Goal: Transaction & Acquisition: Book appointment/travel/reservation

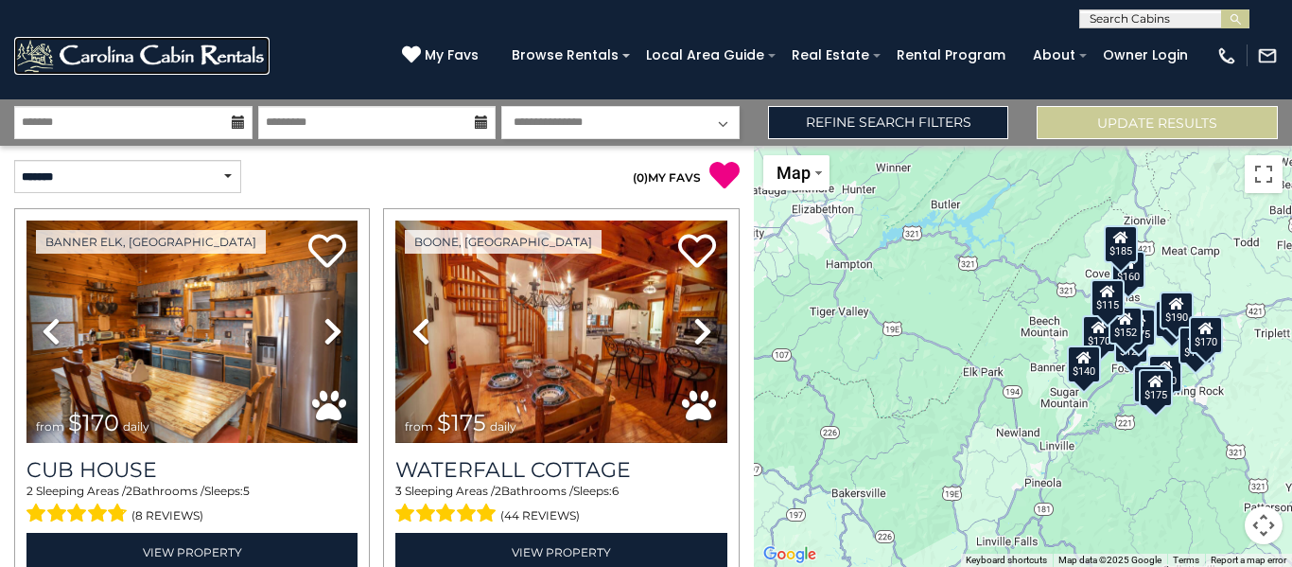
click at [190, 66] on img at bounding box center [141, 56] width 255 height 38
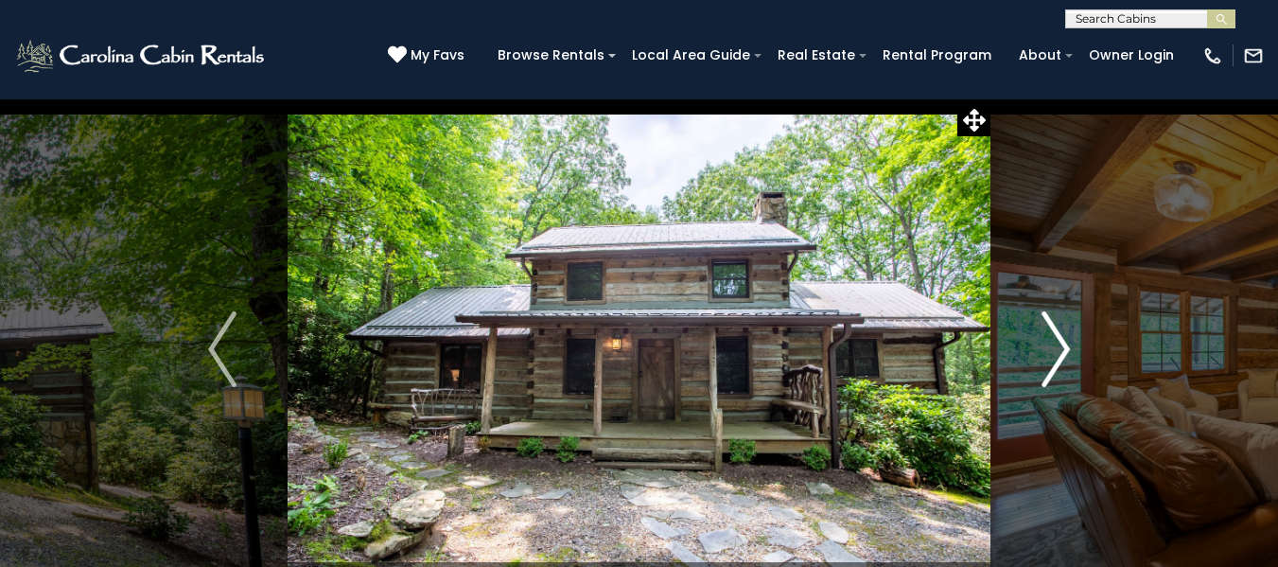
click at [1056, 346] on img "Next" at bounding box center [1055, 349] width 28 height 76
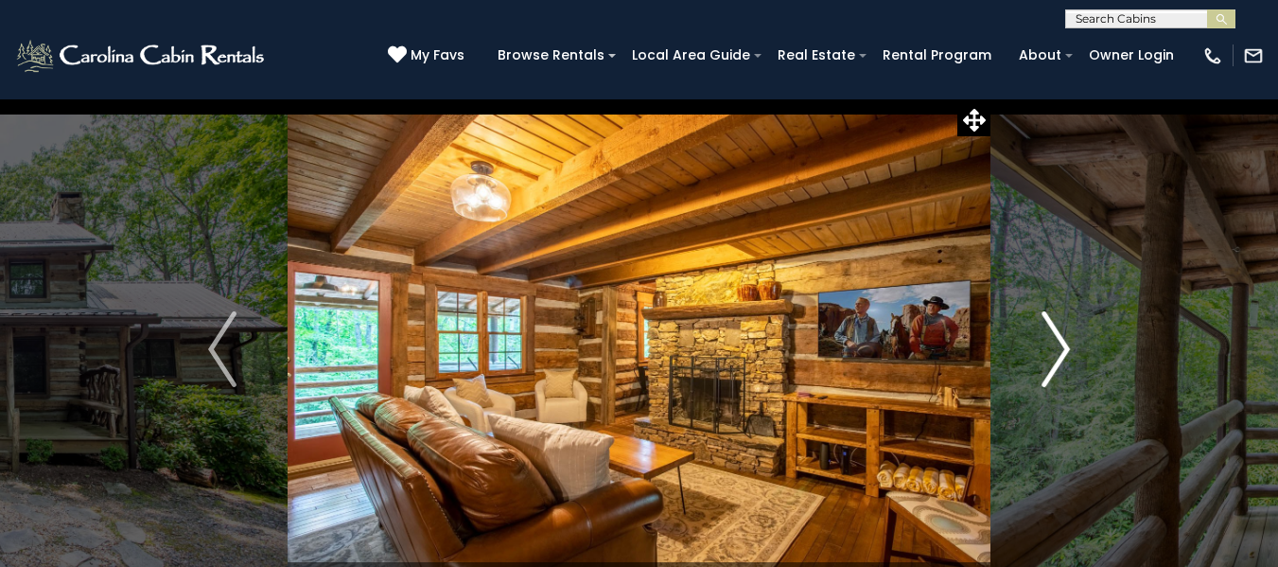
click at [1056, 346] on img "Next" at bounding box center [1055, 349] width 28 height 76
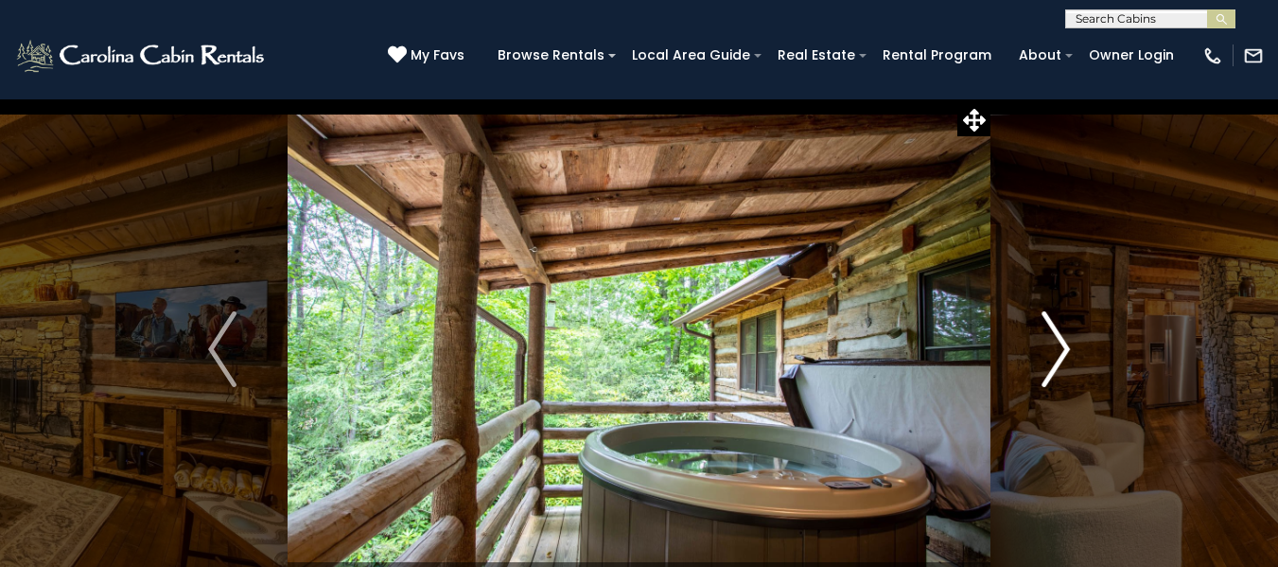
click at [1056, 346] on img "Next" at bounding box center [1055, 349] width 28 height 76
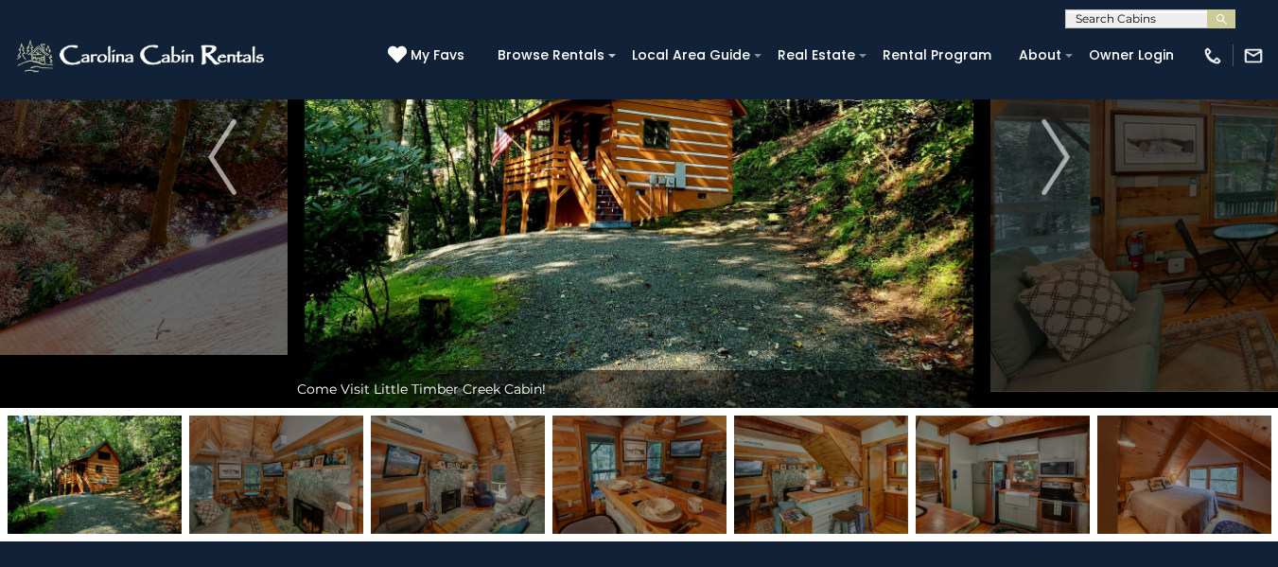
scroll to position [3, 0]
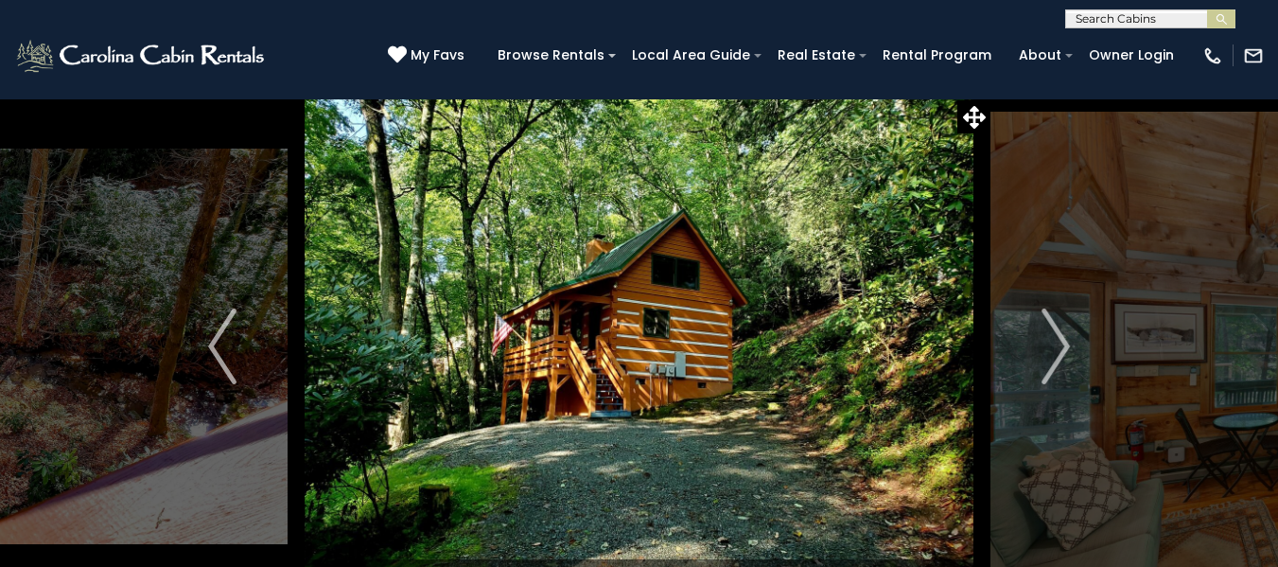
click at [701, 304] on img at bounding box center [639, 346] width 703 height 501
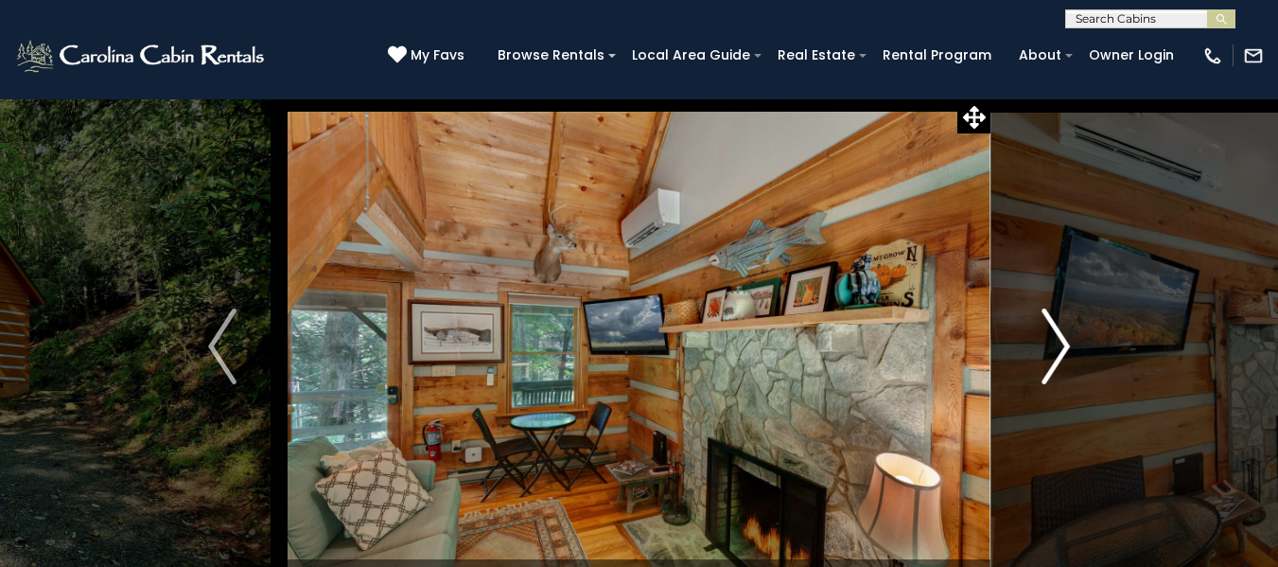
click at [1071, 129] on button "Next" at bounding box center [1055, 346] width 131 height 501
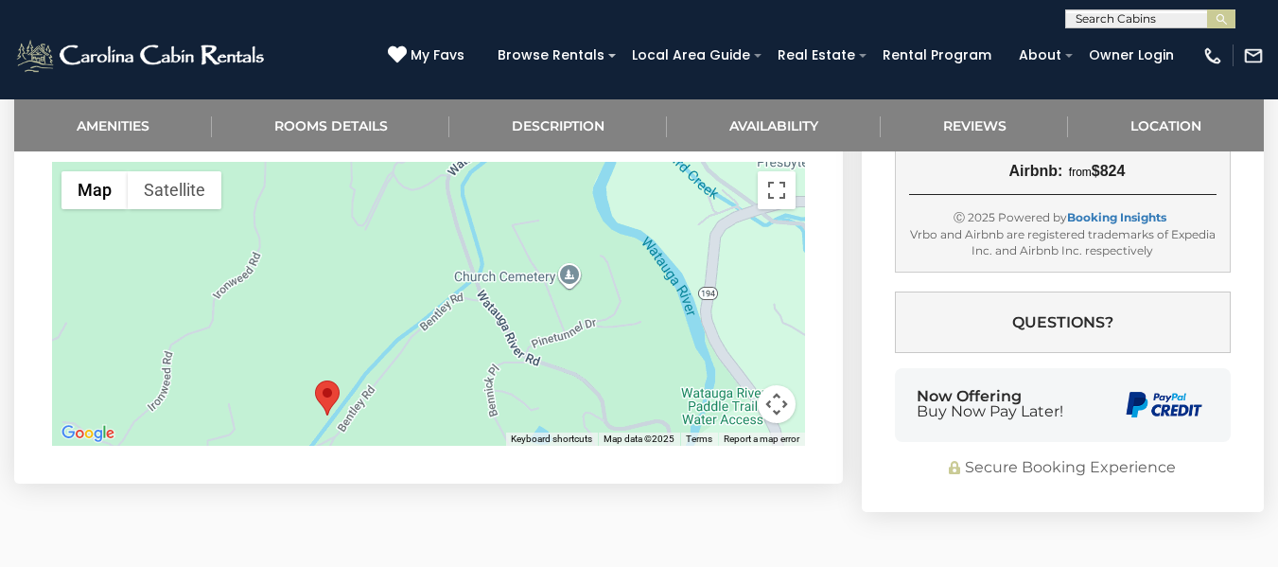
scroll to position [10204, 0]
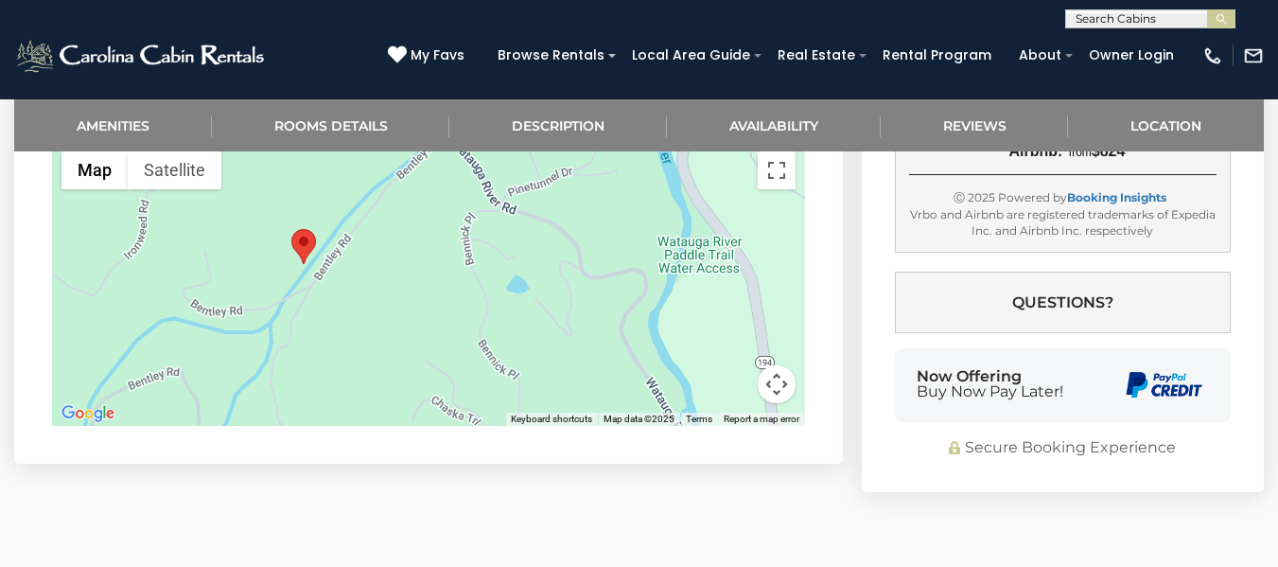
drag, startPoint x: 585, startPoint y: 315, endPoint x: 559, endPoint y: 158, distance: 159.1
click at [559, 158] on div at bounding box center [428, 284] width 753 height 284
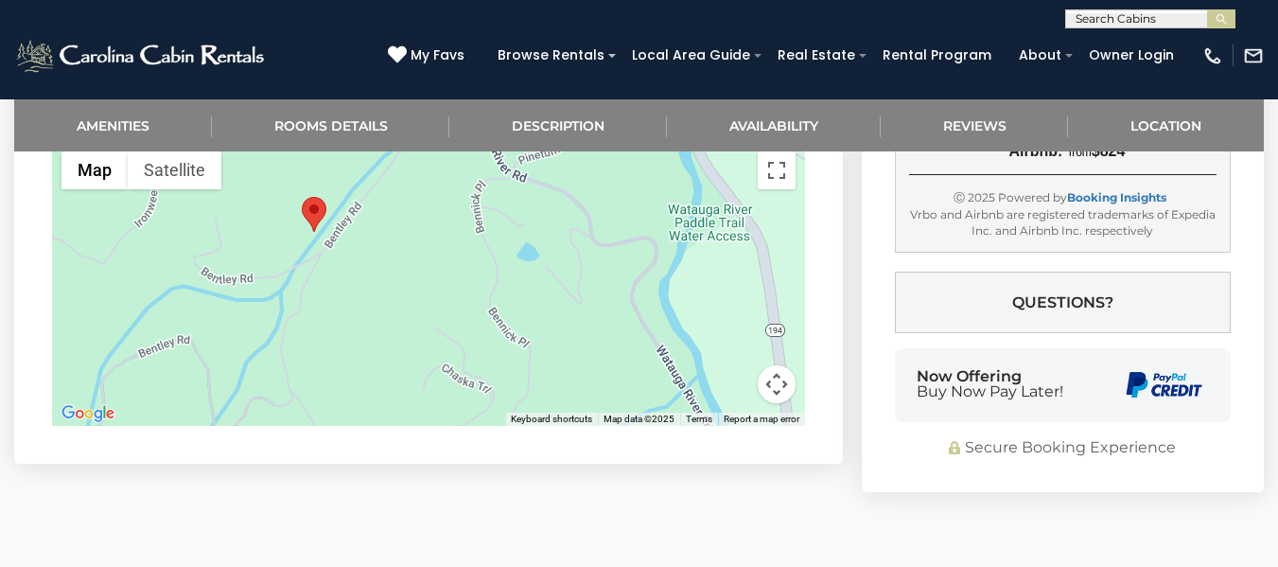
drag, startPoint x: 562, startPoint y: 286, endPoint x: 602, endPoint y: 299, distance: 41.9
click at [574, 285] on div at bounding box center [428, 284] width 753 height 284
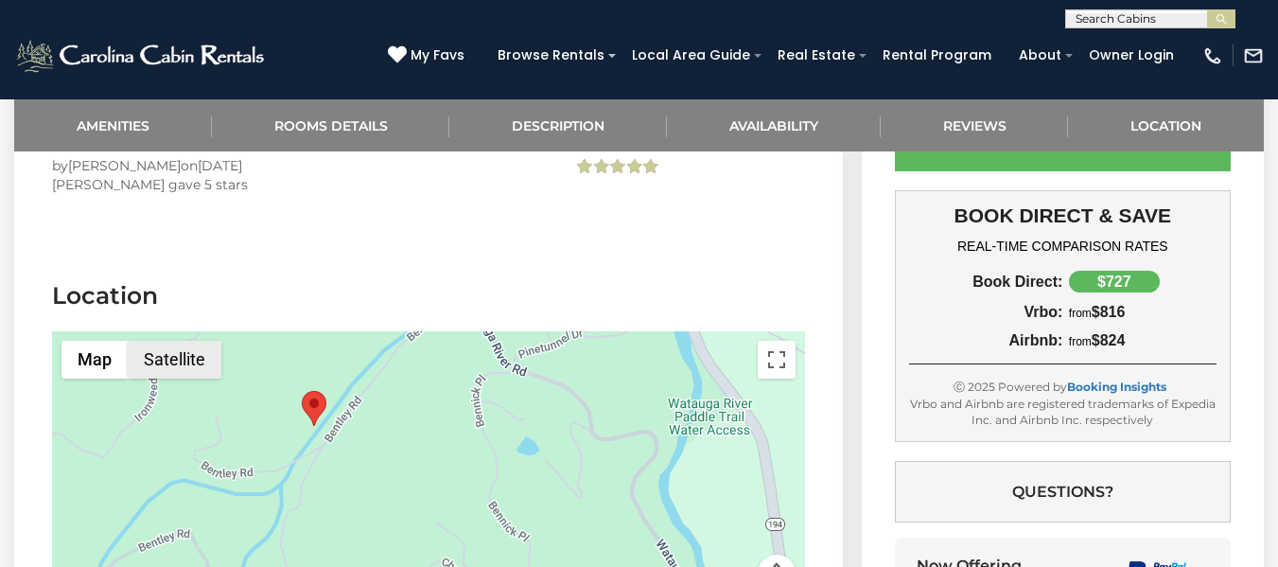
click at [196, 340] on button "Satellite" at bounding box center [175, 359] width 94 height 38
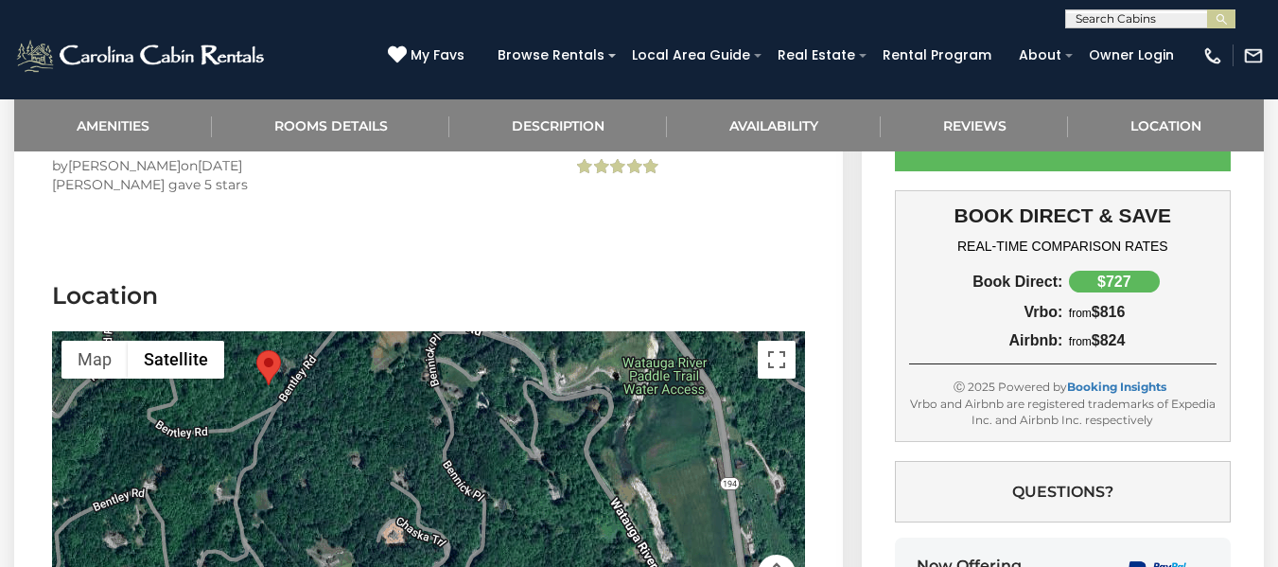
drag, startPoint x: 468, startPoint y: 414, endPoint x: 305, endPoint y: 305, distance: 196.5
click at [305, 331] on div at bounding box center [428, 473] width 753 height 284
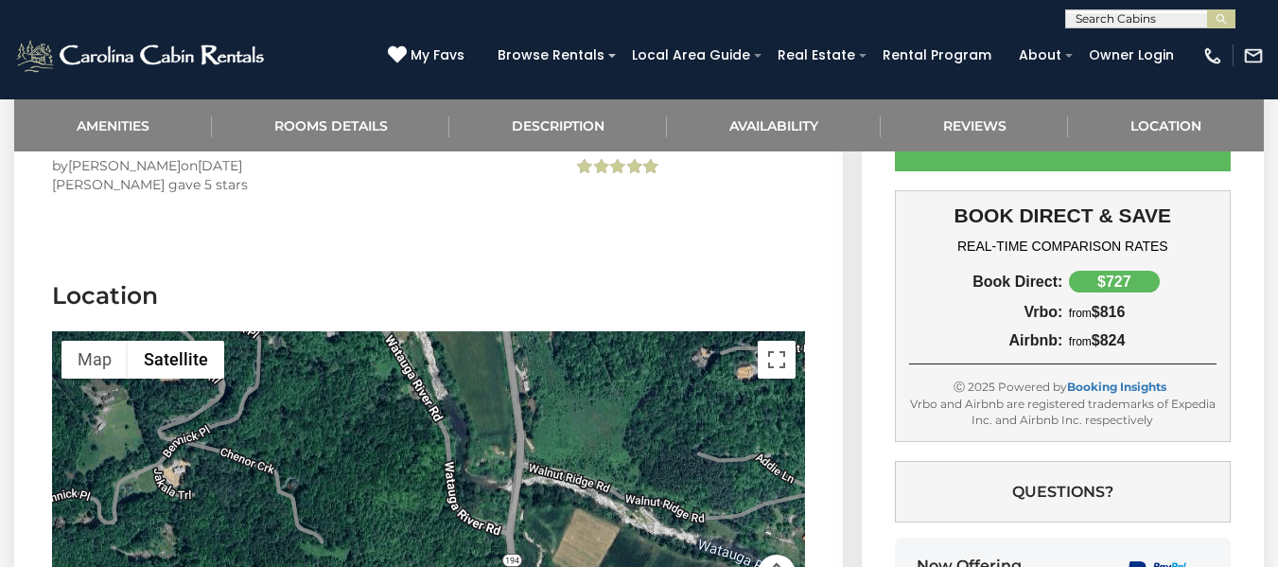
drag, startPoint x: 566, startPoint y: 482, endPoint x: 416, endPoint y: 404, distance: 168.8
click at [416, 404] on div at bounding box center [428, 473] width 753 height 284
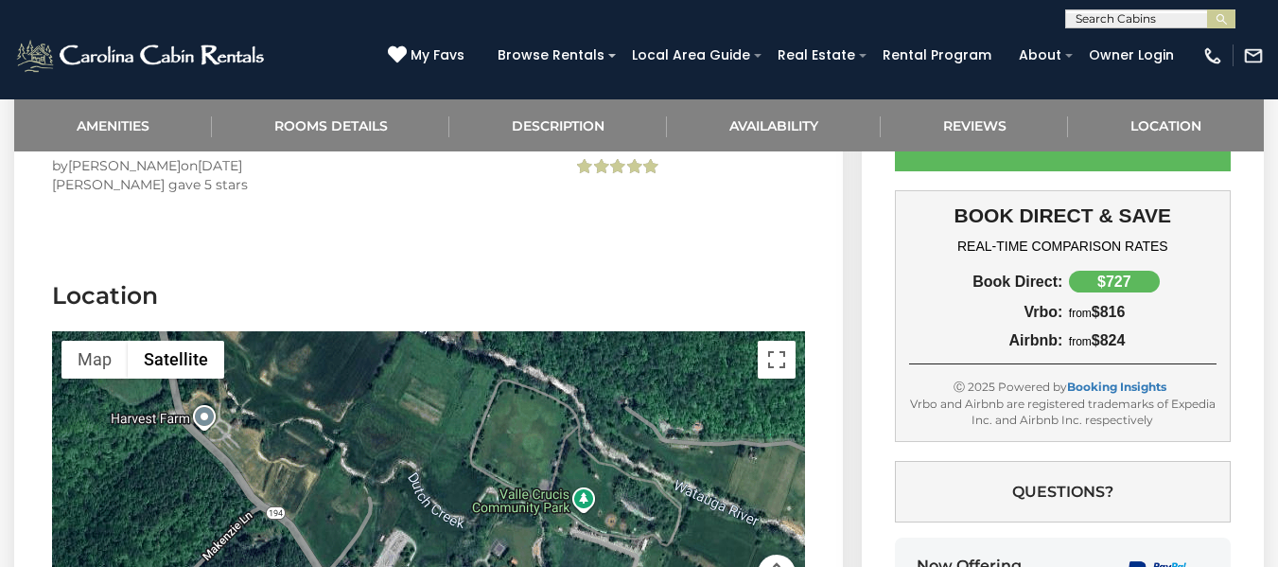
drag, startPoint x: 434, startPoint y: 475, endPoint x: 436, endPoint y: 392, distance: 83.3
click at [436, 394] on div at bounding box center [428, 473] width 753 height 284
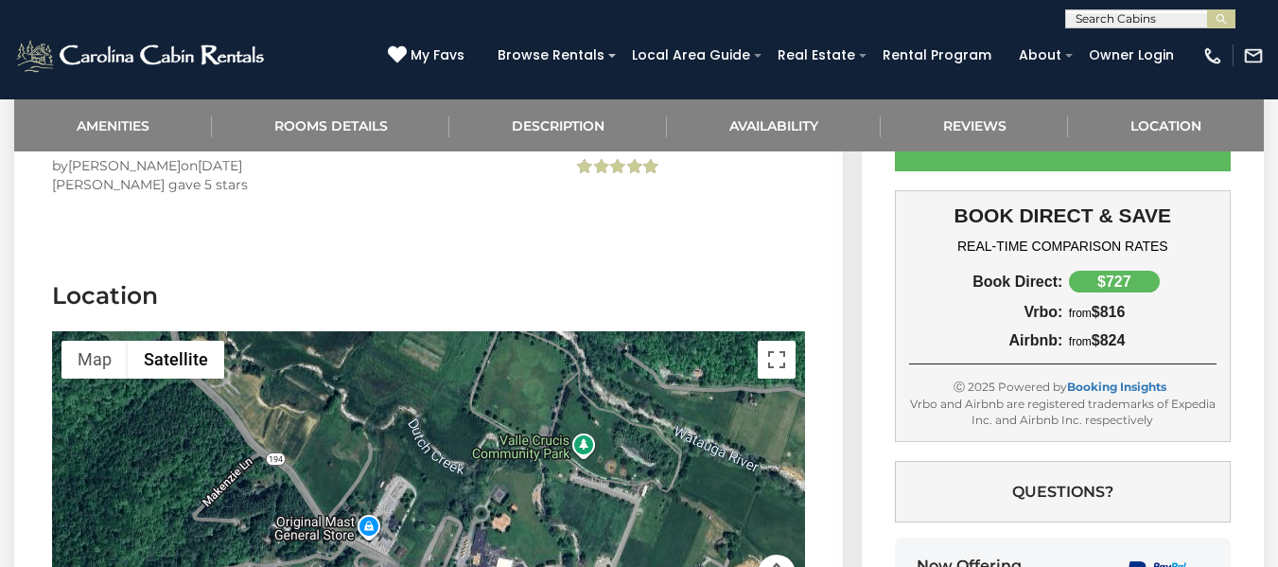
drag, startPoint x: 475, startPoint y: 494, endPoint x: 373, endPoint y: 386, distance: 148.5
click at [373, 386] on div at bounding box center [428, 473] width 753 height 284
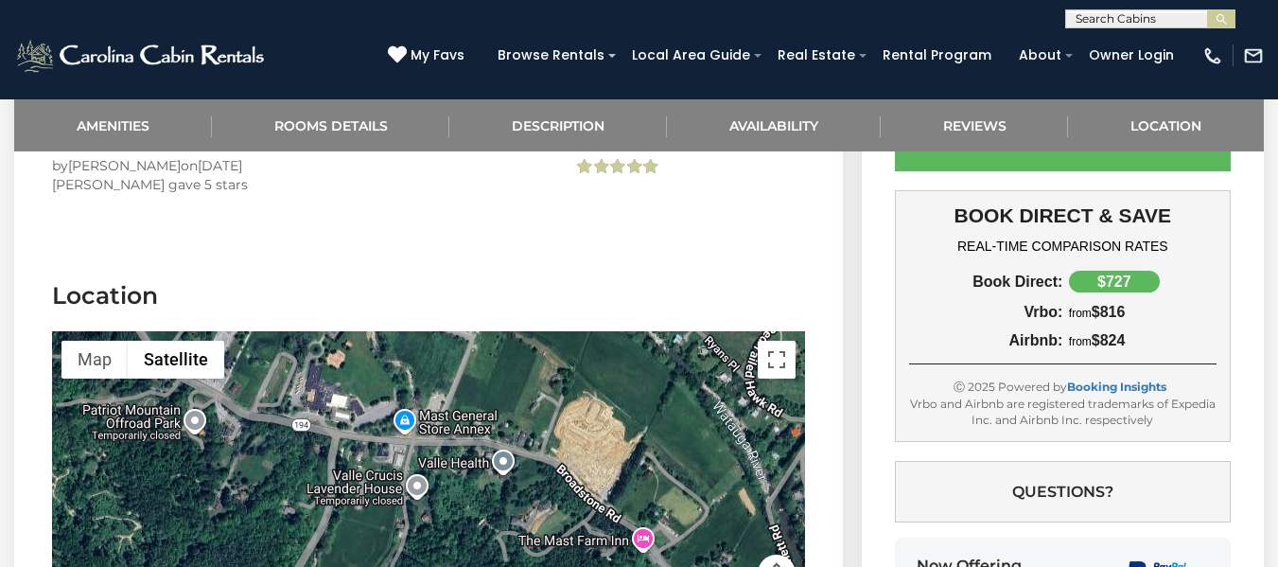
drag, startPoint x: 314, startPoint y: 375, endPoint x: 458, endPoint y: 428, distance: 153.2
click at [455, 428] on div at bounding box center [428, 473] width 753 height 284
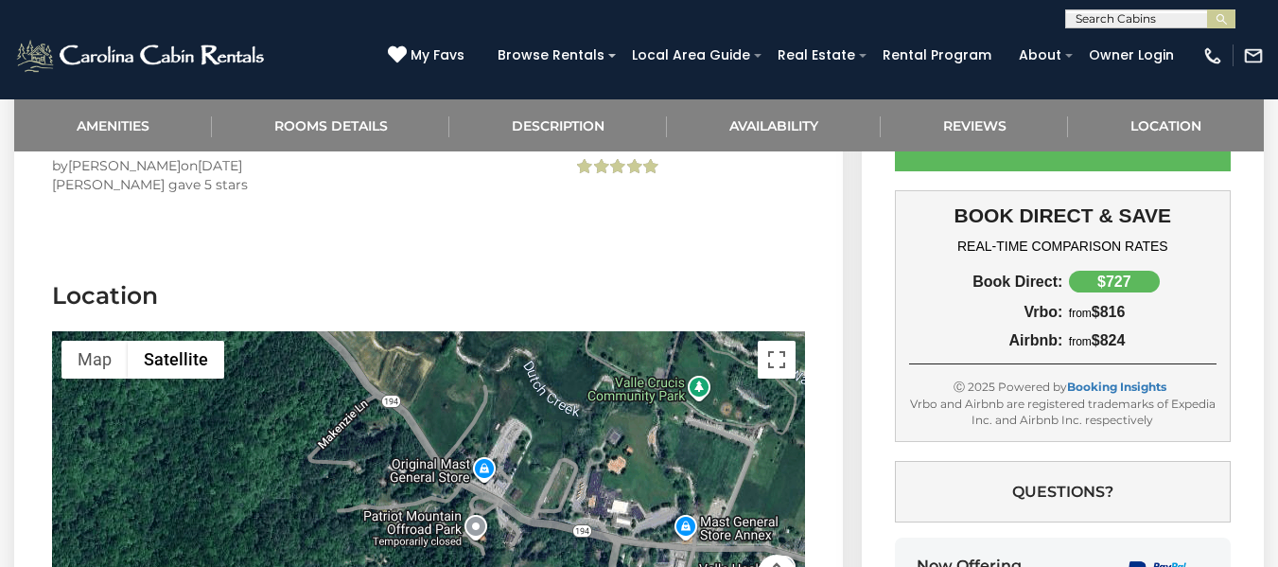
drag, startPoint x: 358, startPoint y: 396, endPoint x: 482, endPoint y: 486, distance: 153.8
click at [480, 484] on div at bounding box center [428, 473] width 753 height 284
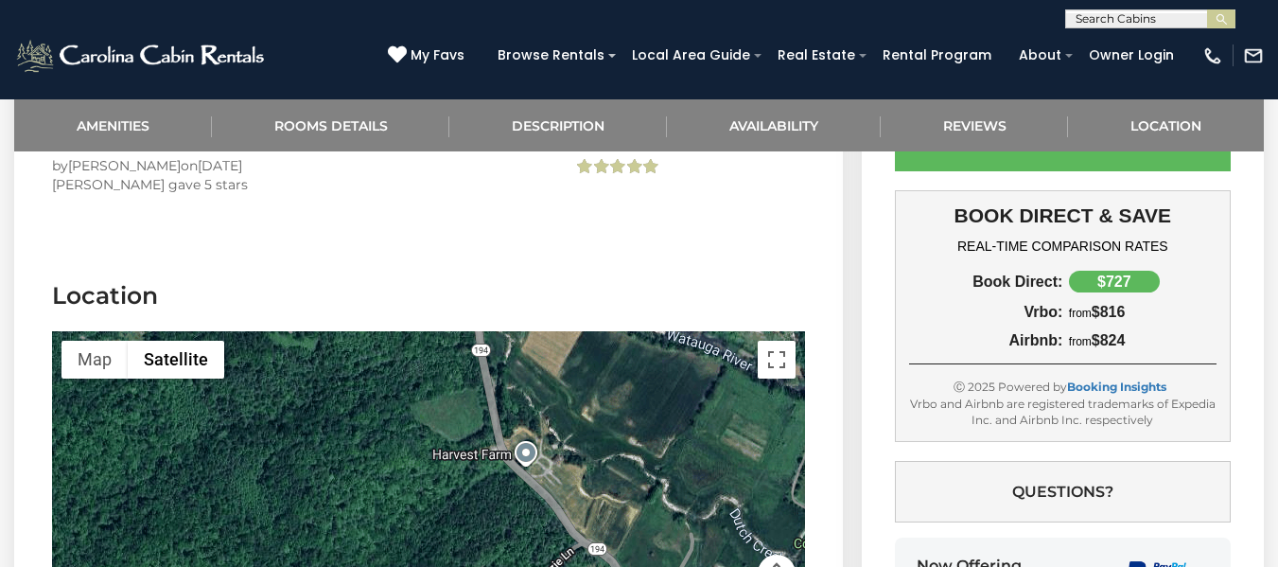
drag, startPoint x: 396, startPoint y: 383, endPoint x: 498, endPoint y: 521, distance: 171.8
click at [498, 521] on div at bounding box center [428, 473] width 753 height 284
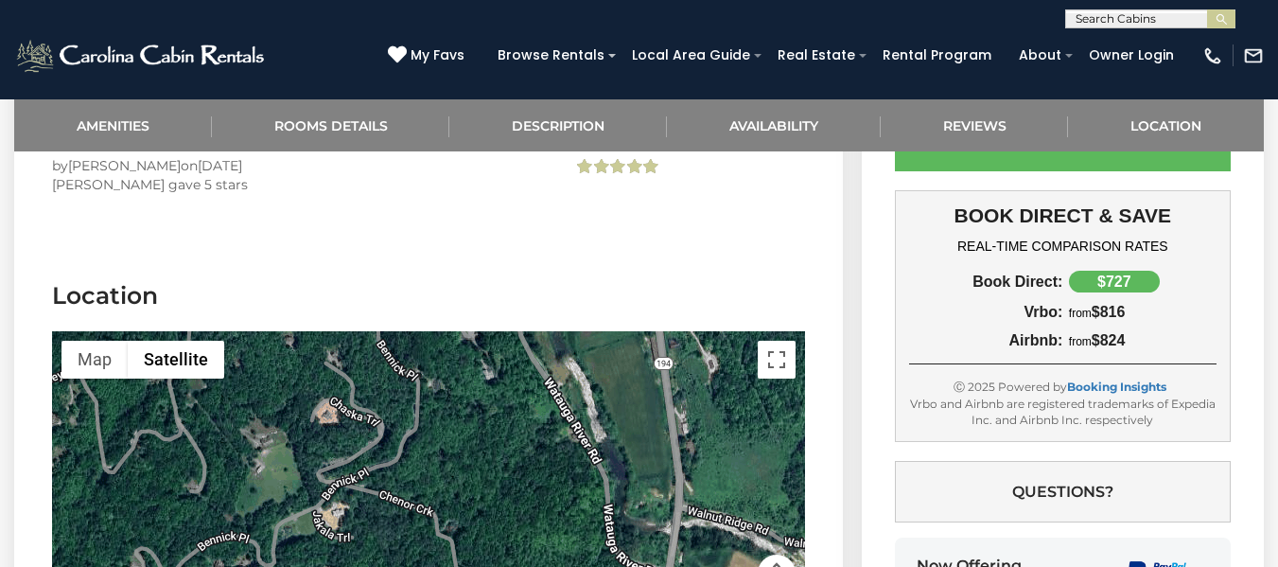
drag, startPoint x: 433, startPoint y: 431, endPoint x: 527, endPoint y: 540, distance: 143.5
click at [527, 540] on div at bounding box center [428, 473] width 753 height 284
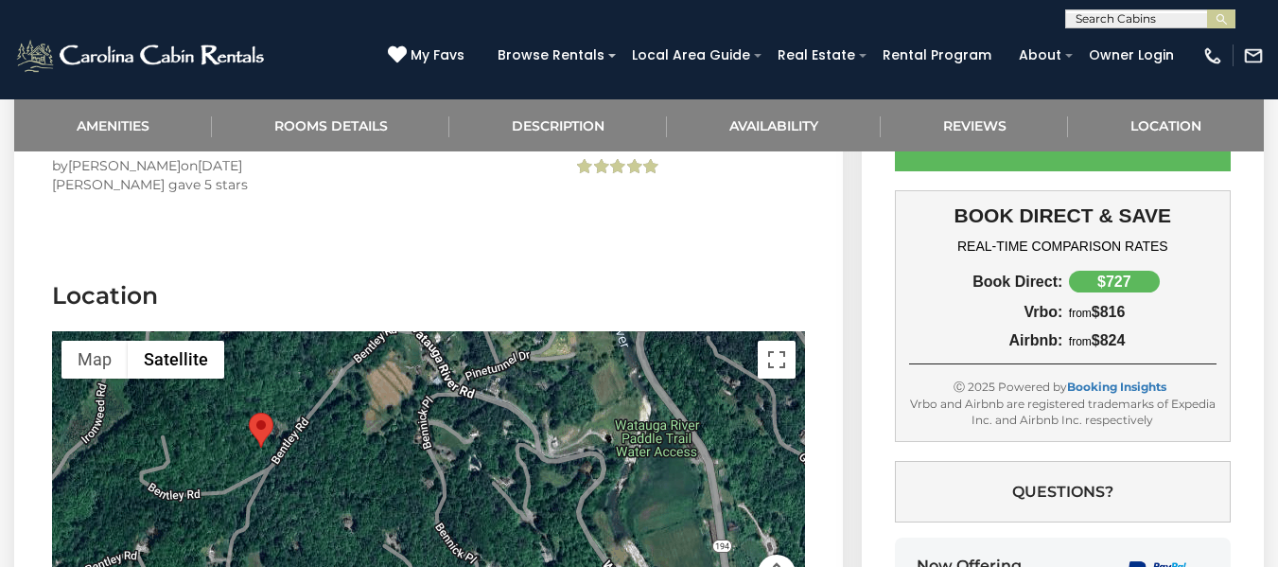
drag, startPoint x: 544, startPoint y: 436, endPoint x: 409, endPoint y: 399, distance: 140.2
click at [409, 399] on div at bounding box center [428, 473] width 753 height 284
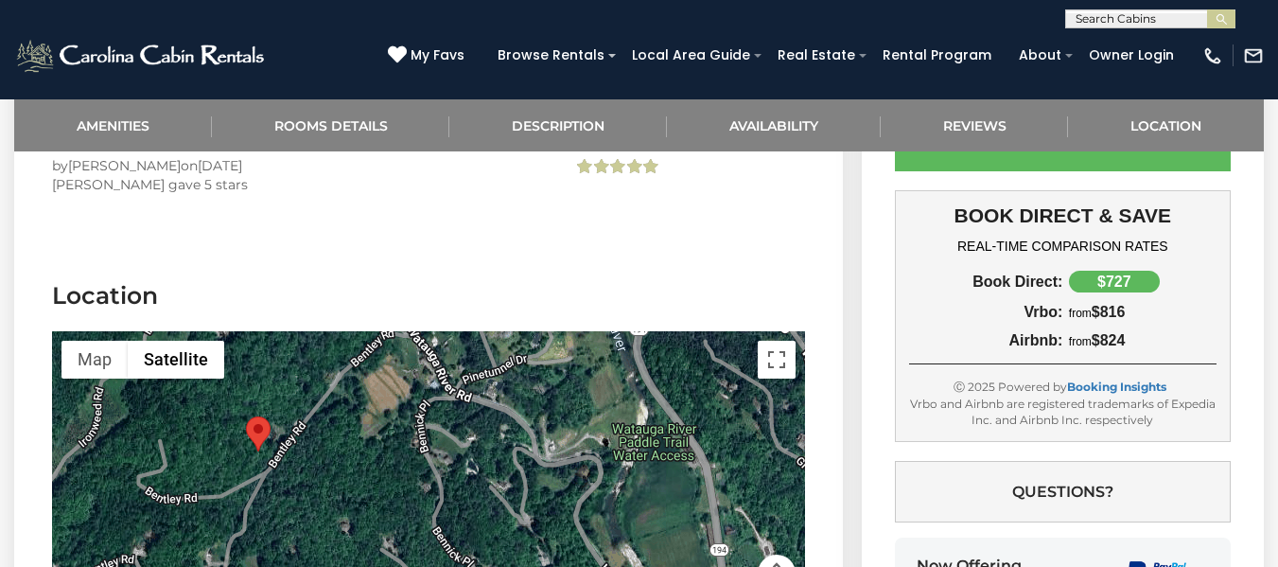
scroll to position [10575, 0]
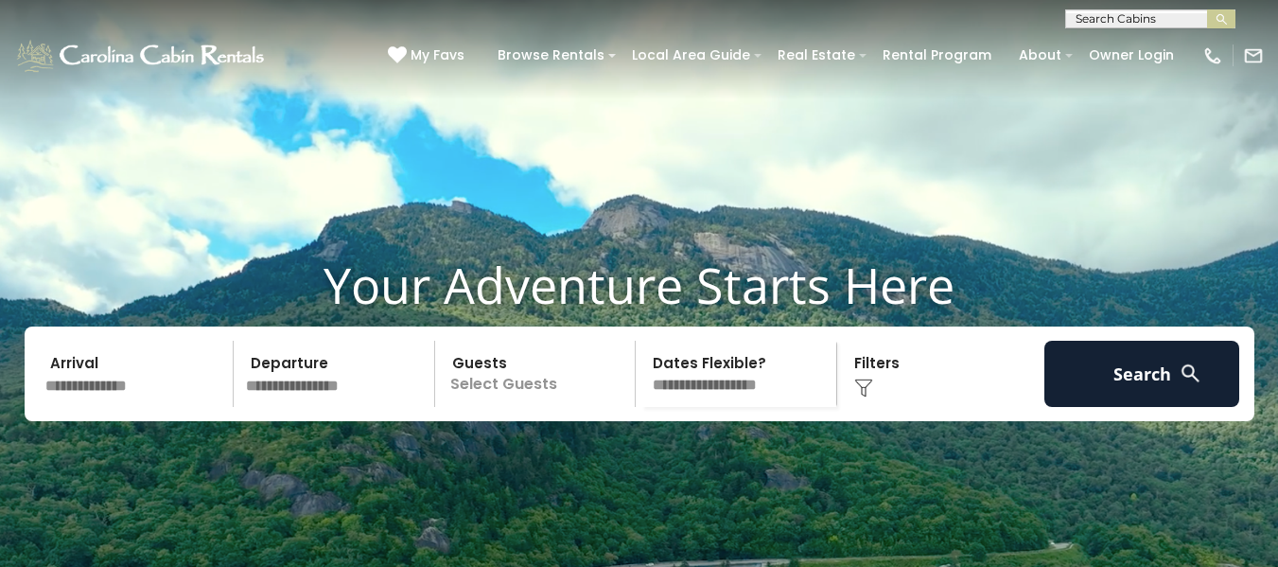
scroll to position [198, 0]
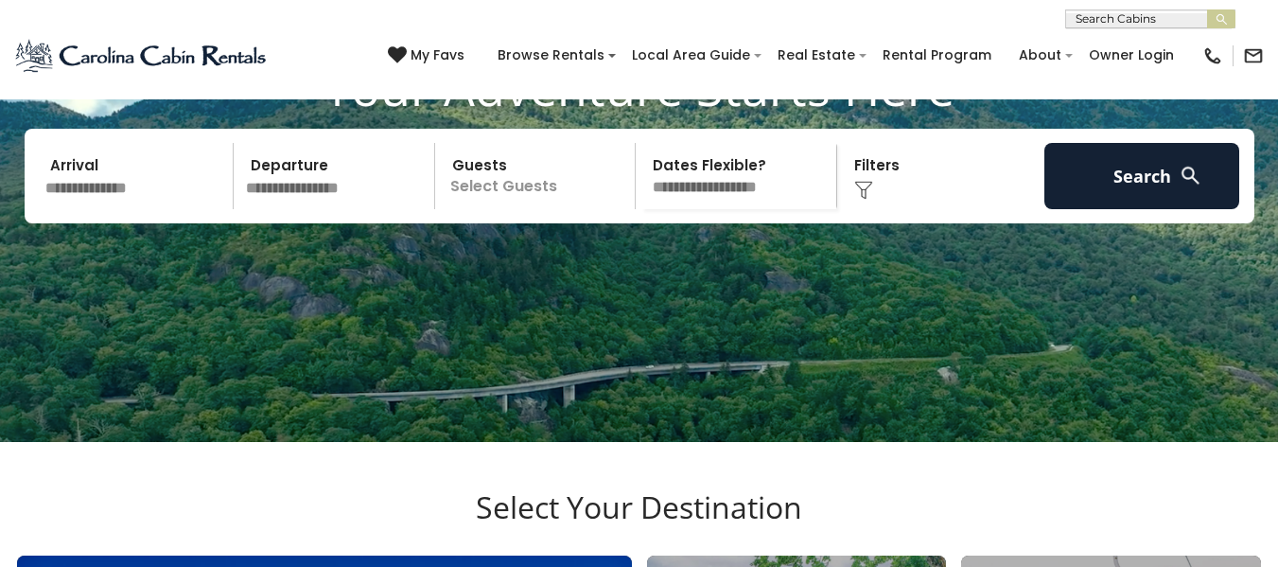
click at [866, 200] on img at bounding box center [863, 190] width 19 height 19
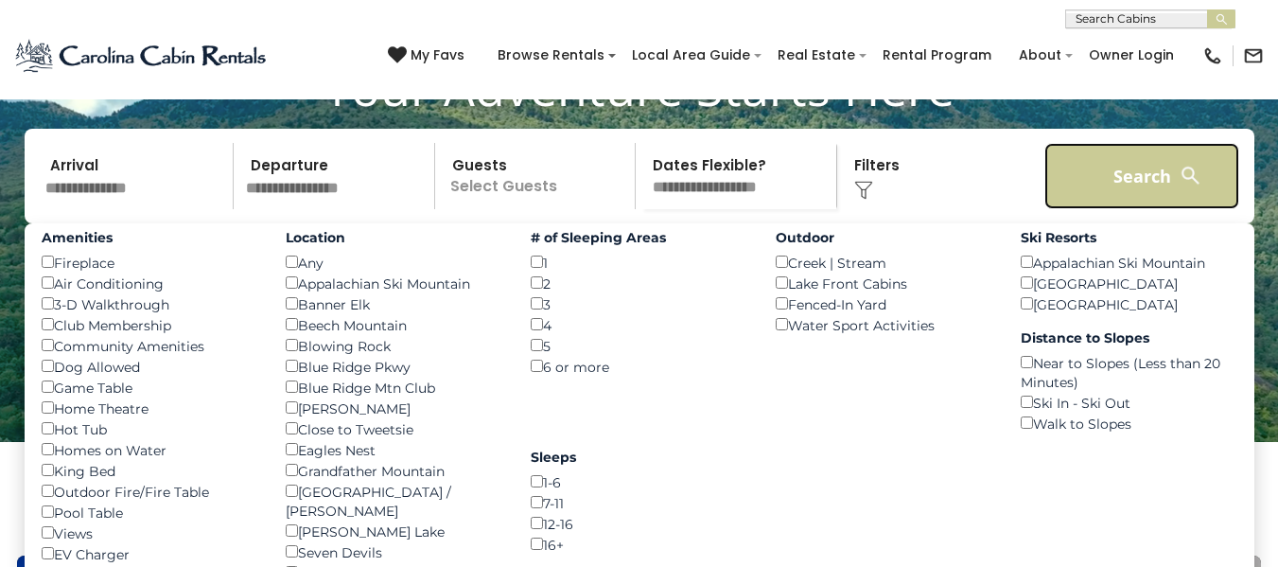
click at [1114, 209] on button "Search" at bounding box center [1142, 176] width 196 height 66
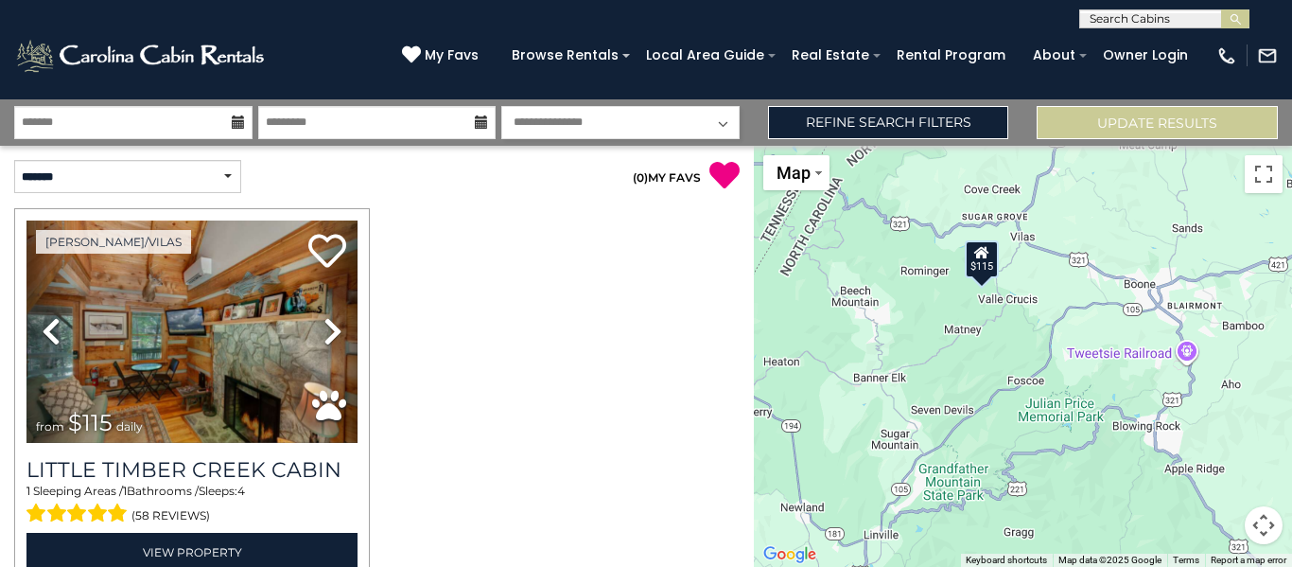
drag, startPoint x: 1244, startPoint y: 388, endPoint x: 997, endPoint y: 389, distance: 246.9
click at [997, 389] on div "$115" at bounding box center [1023, 356] width 538 height 421
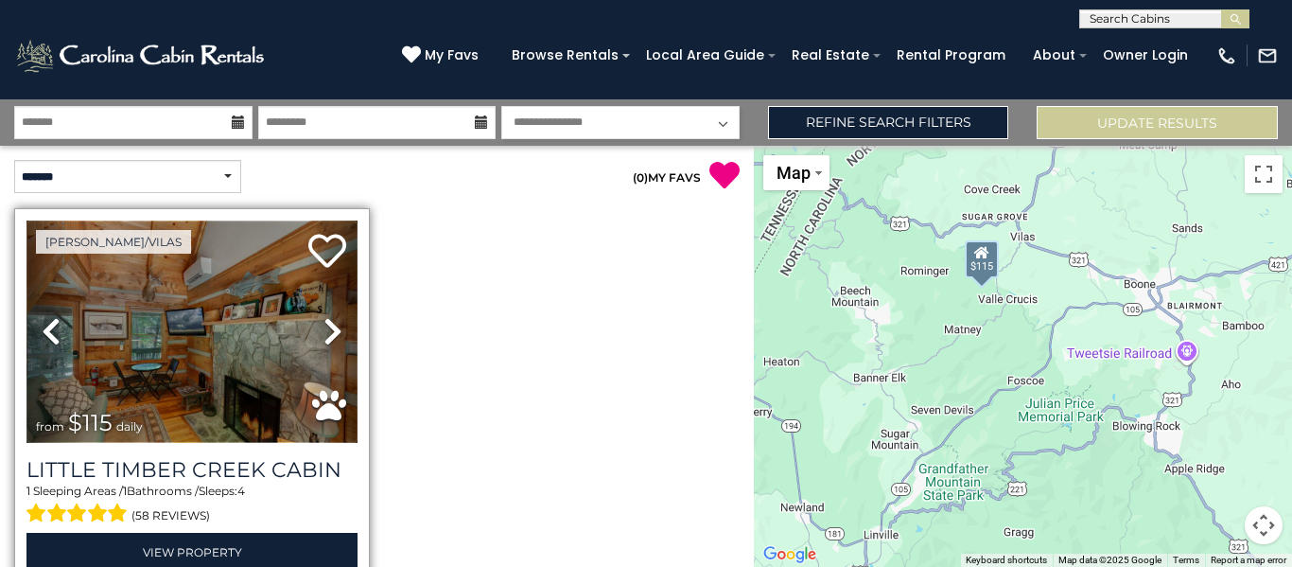
click at [228, 340] on img at bounding box center [191, 331] width 331 height 222
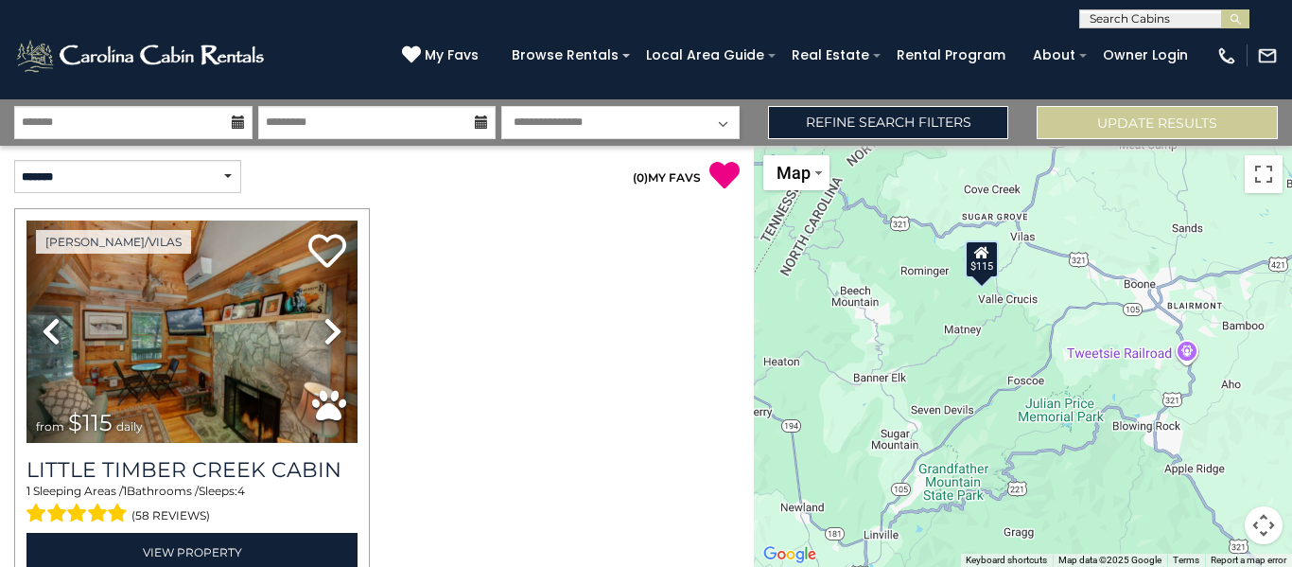
click at [201, 80] on div "[PHONE_NUMBER] My Favs Browse Rentals Local Area Guide Activities & Attractions…" at bounding box center [646, 63] width 1292 height 71
click at [198, 61] on img at bounding box center [141, 56] width 255 height 38
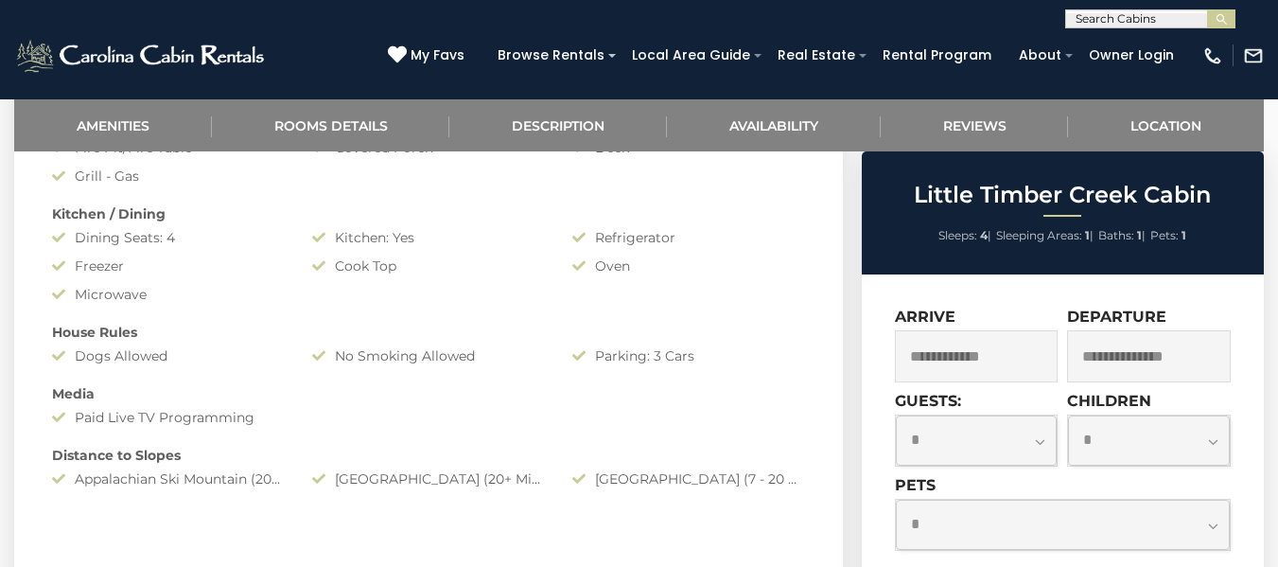
click at [975, 367] on input "text" at bounding box center [977, 356] width 164 height 52
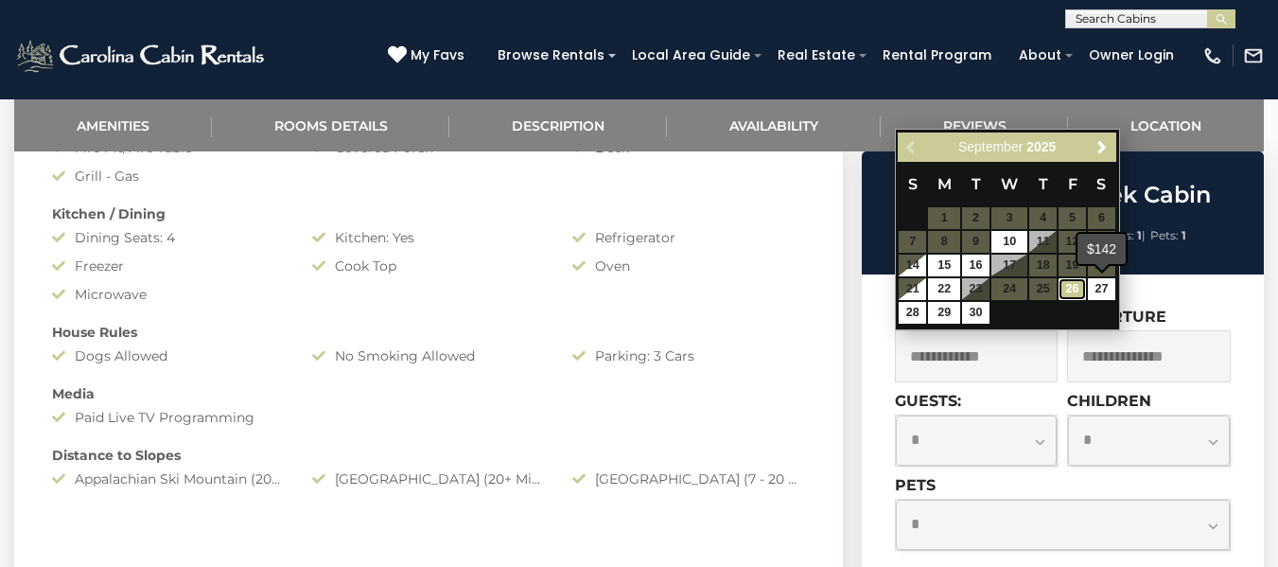
click at [1084, 288] on link "26" at bounding box center [1071, 289] width 27 height 22
type input "**********"
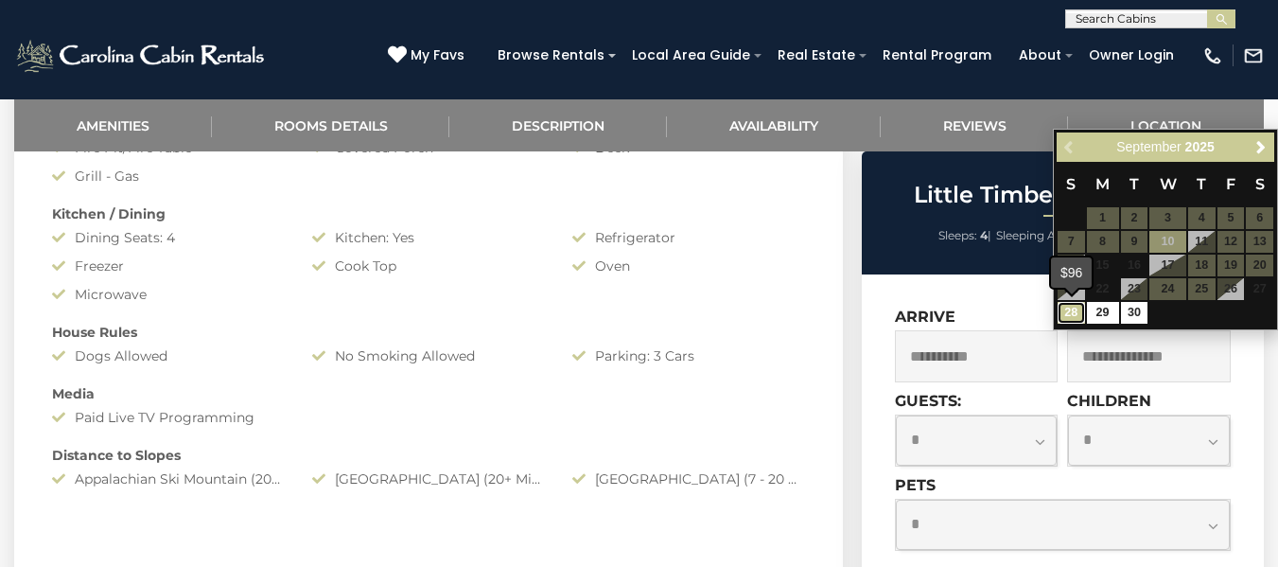
click at [1068, 308] on link "28" at bounding box center [1070, 313] width 27 height 22
type input "**********"
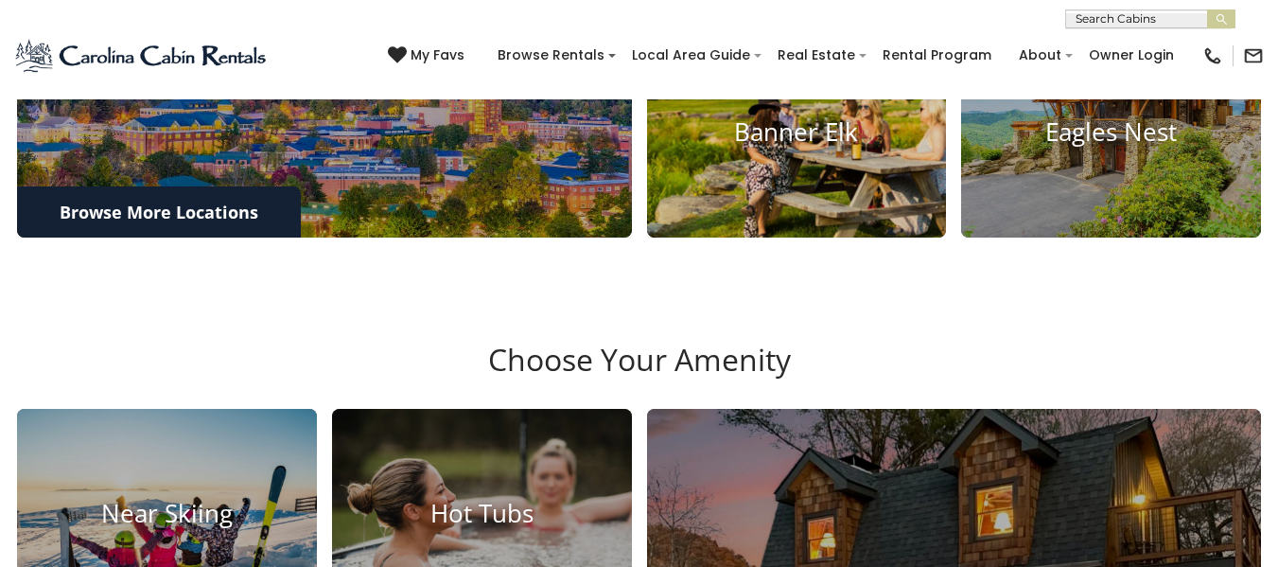
scroll to position [757, 0]
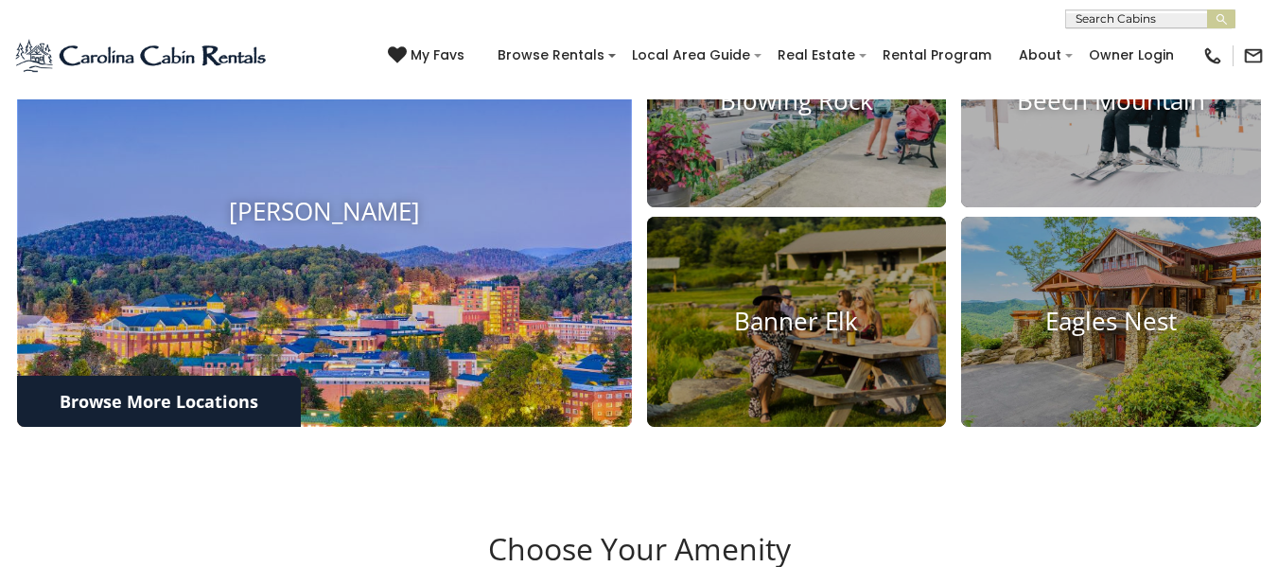
click at [545, 226] on h4 "Boone" at bounding box center [324, 211] width 615 height 29
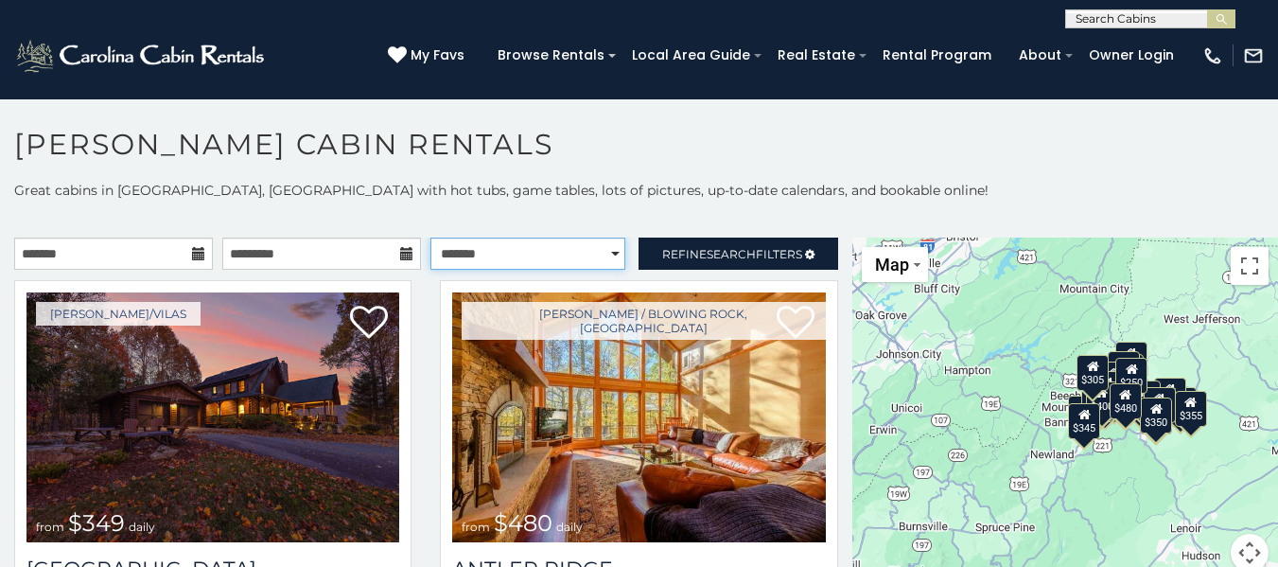
click at [576, 255] on select "**********" at bounding box center [527, 253] width 195 height 32
click at [430, 237] on select "**********" at bounding box center [527, 253] width 195 height 32
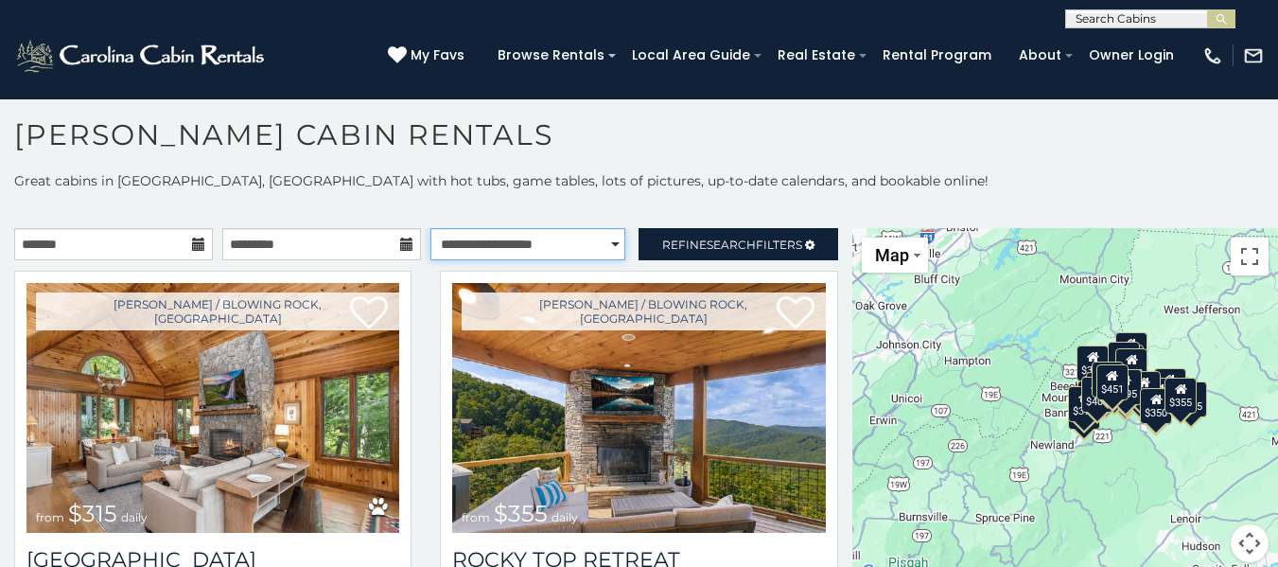
scroll to position [10, 0]
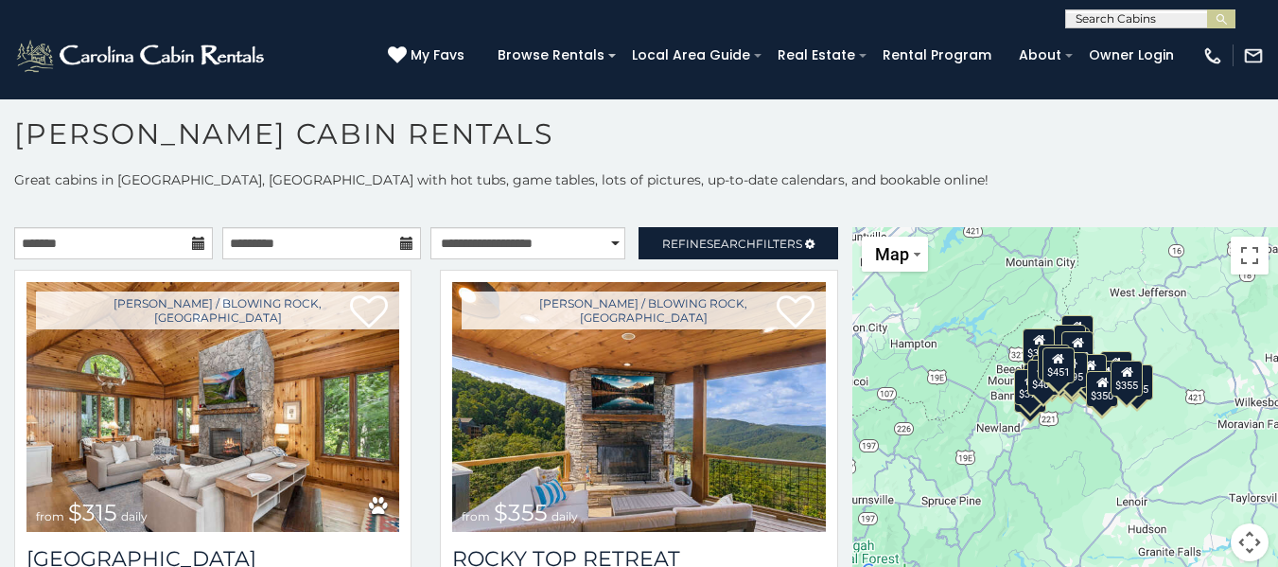
drag, startPoint x: 893, startPoint y: 393, endPoint x: 850, endPoint y: 381, distance: 44.0
click at [852, 381] on div "$315 $355 $349 $480 $525 $635 $675 $930 $210 $225 $255 $299 $299 $305 $320 $325…" at bounding box center [1065, 405] width 426 height 357
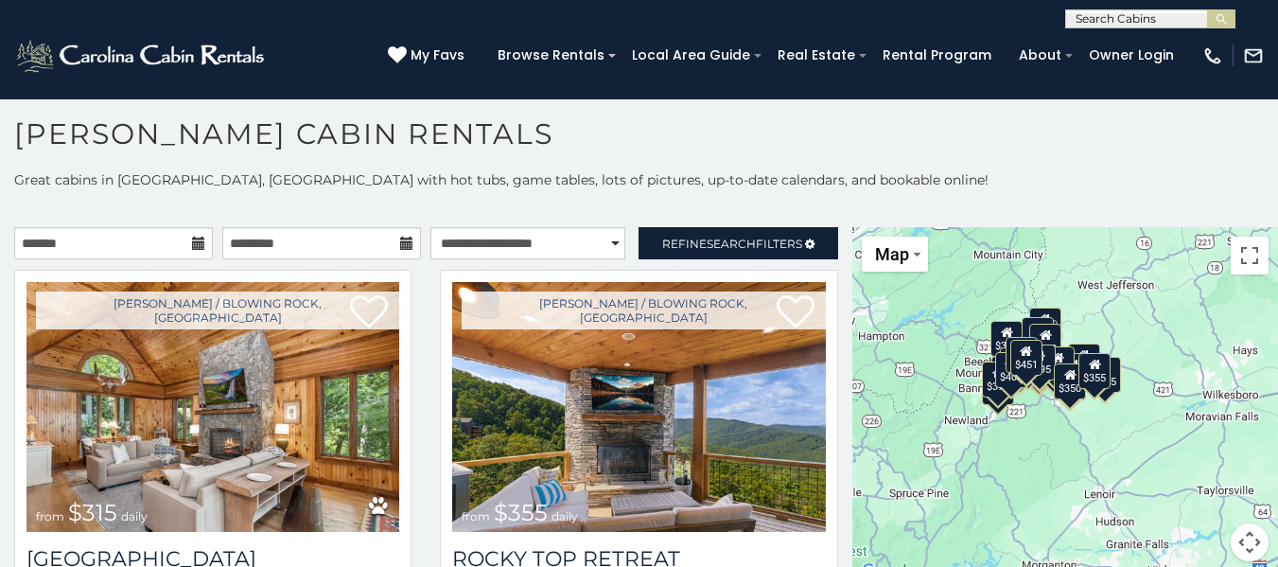
scroll to position [0, 0]
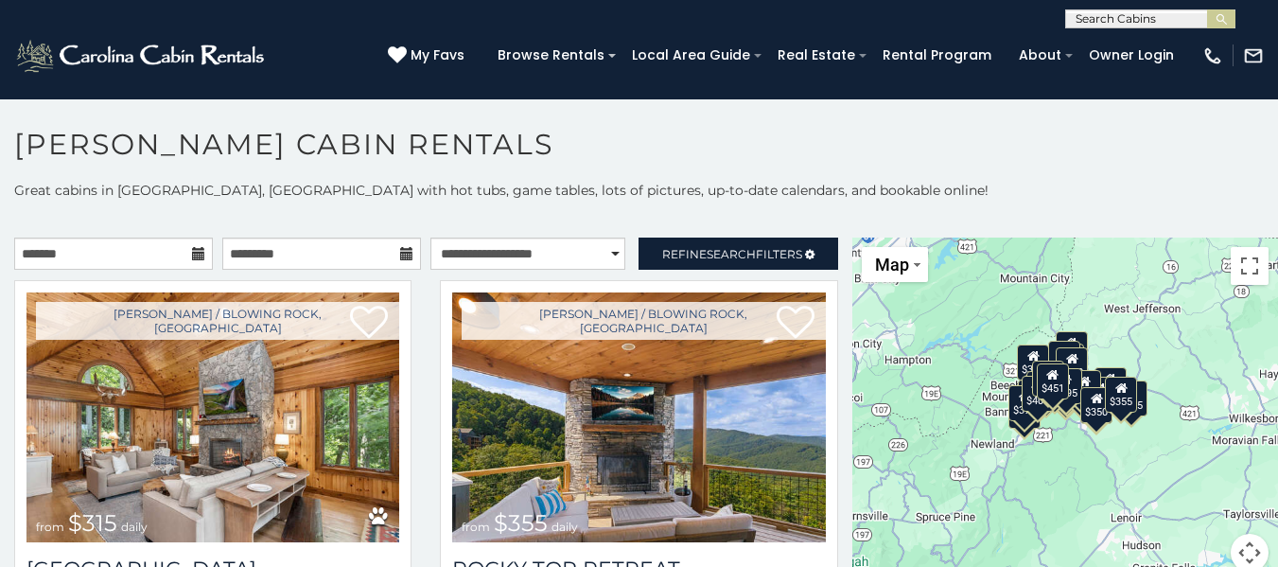
drag, startPoint x: 1168, startPoint y: 394, endPoint x: 1197, endPoint y: 407, distance: 31.8
click at [1197, 407] on div "$315 $355 $349 $480 $525 $635 $675 $930 $210 $225 $255 $299 $299 $305 $320 $325…" at bounding box center [1065, 415] width 426 height 357
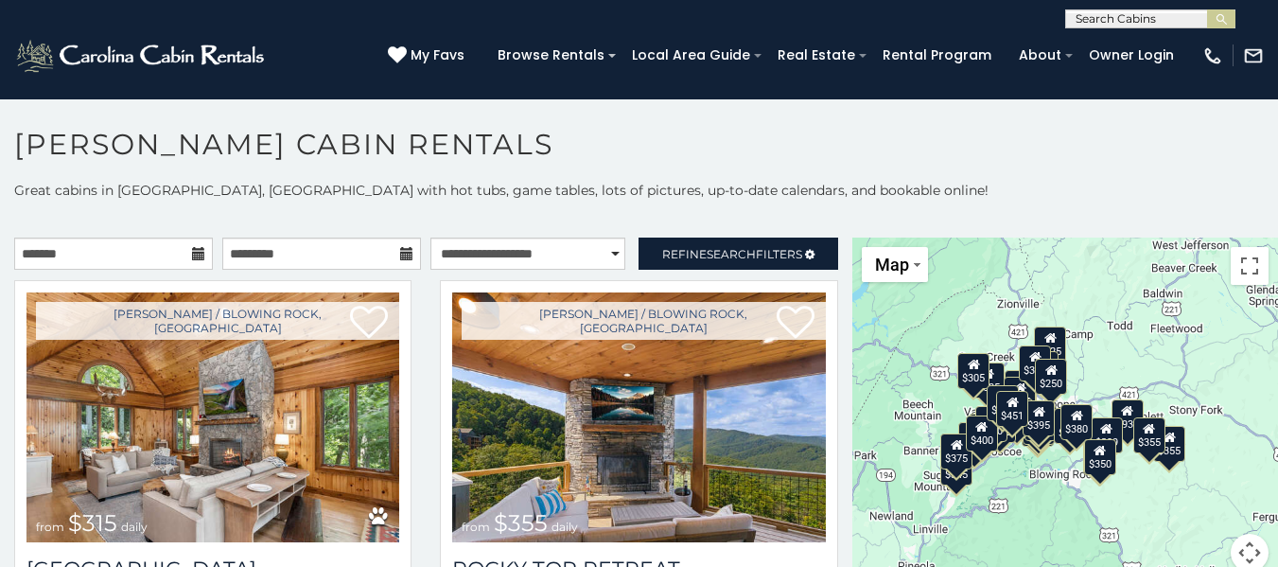
drag, startPoint x: 1130, startPoint y: 377, endPoint x: 1245, endPoint y: 413, distance: 120.0
click at [1245, 413] on div "$315 $355 $349 $480 $525 $635 $675 $930 $210 $225 $255 $299 $299 $305 $320 $325…" at bounding box center [1065, 415] width 426 height 357
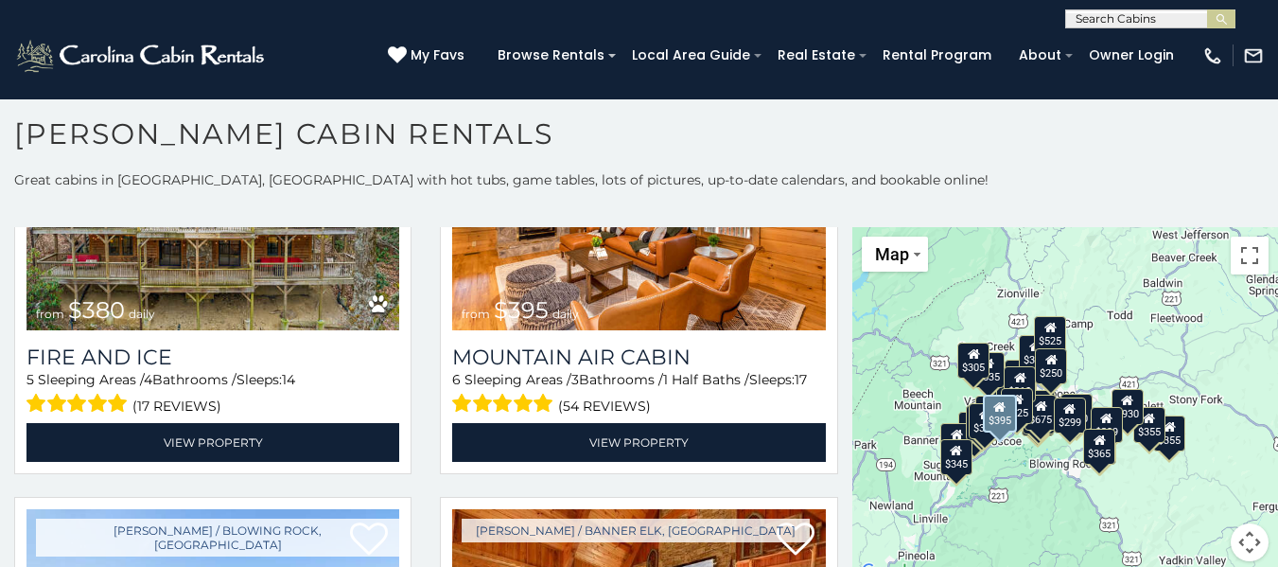
scroll to position [5107, 0]
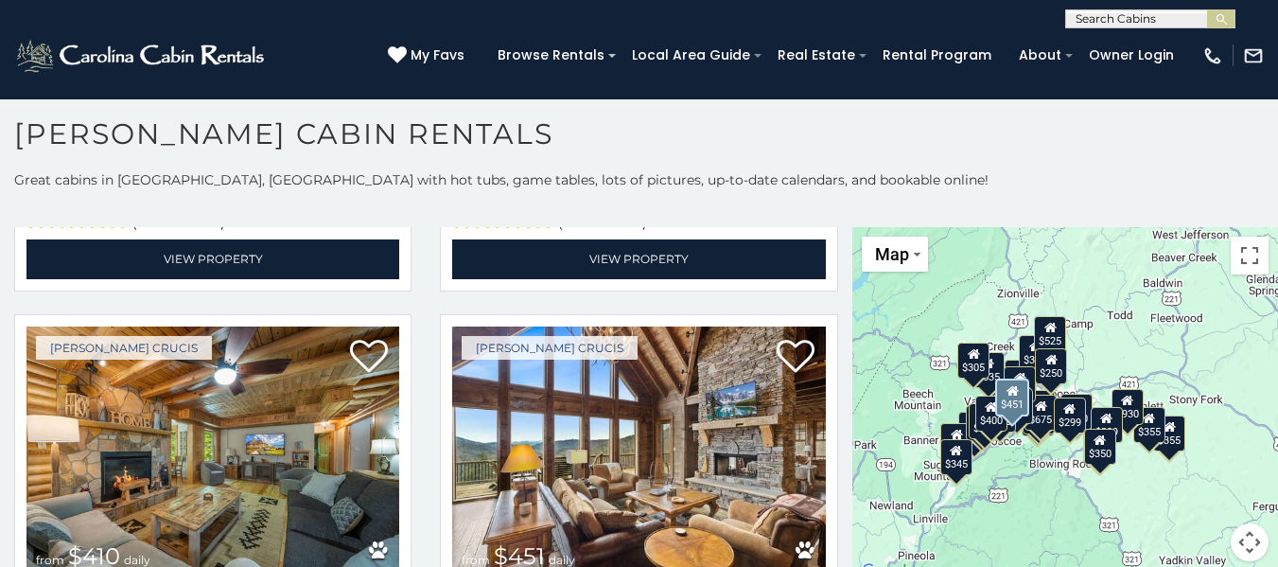
scroll to position [6038, 0]
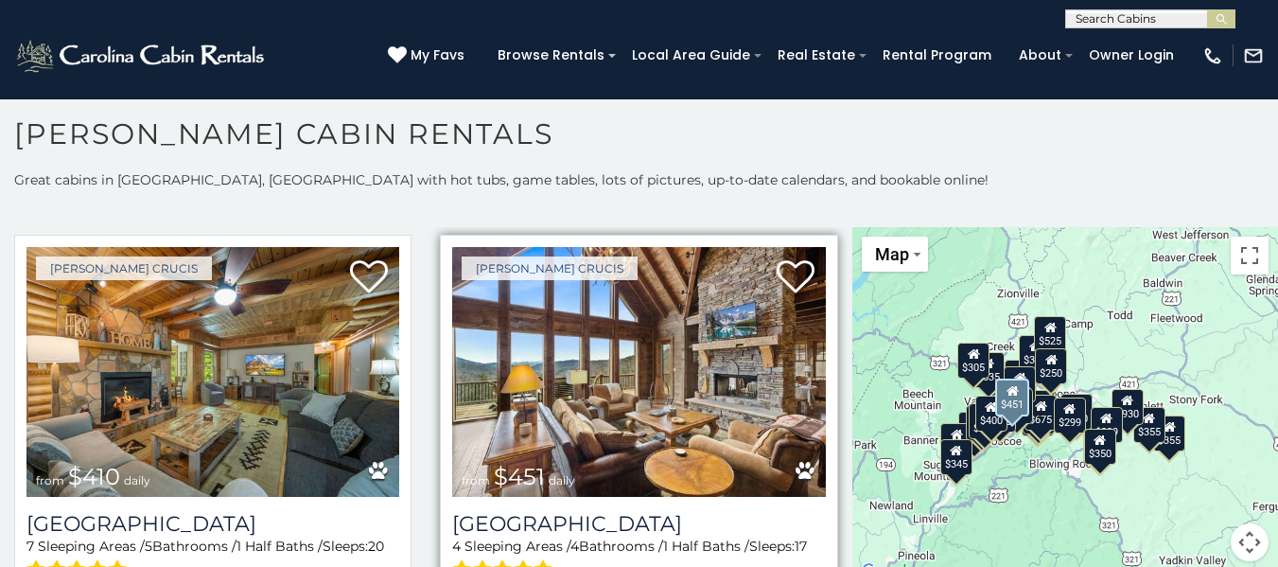
select select "**********"
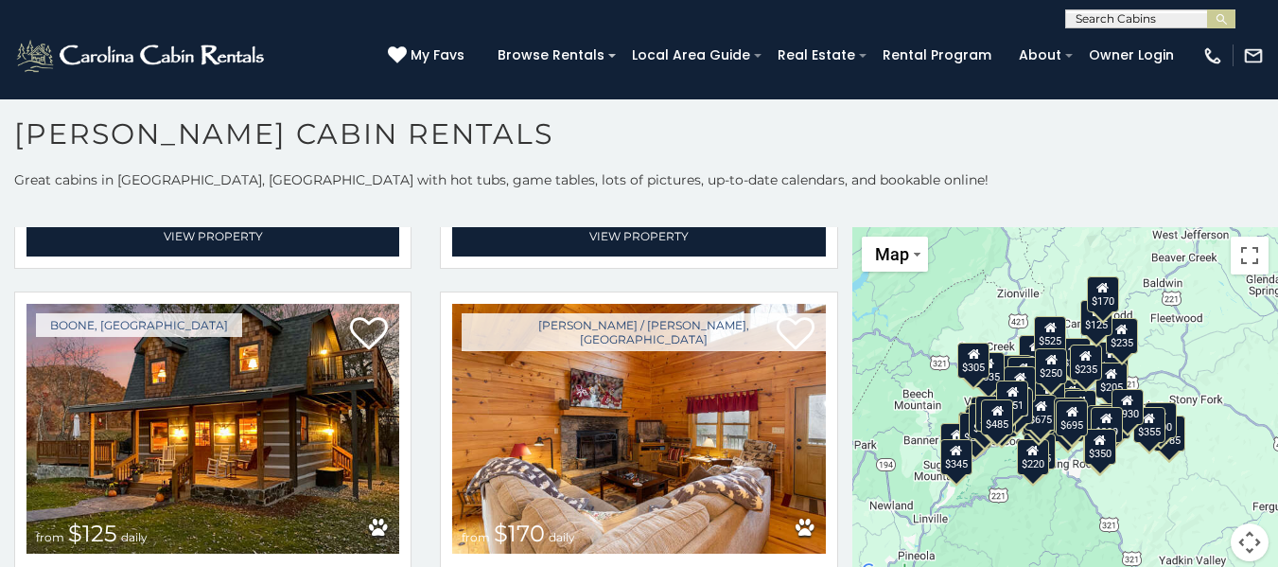
scroll to position [0, 0]
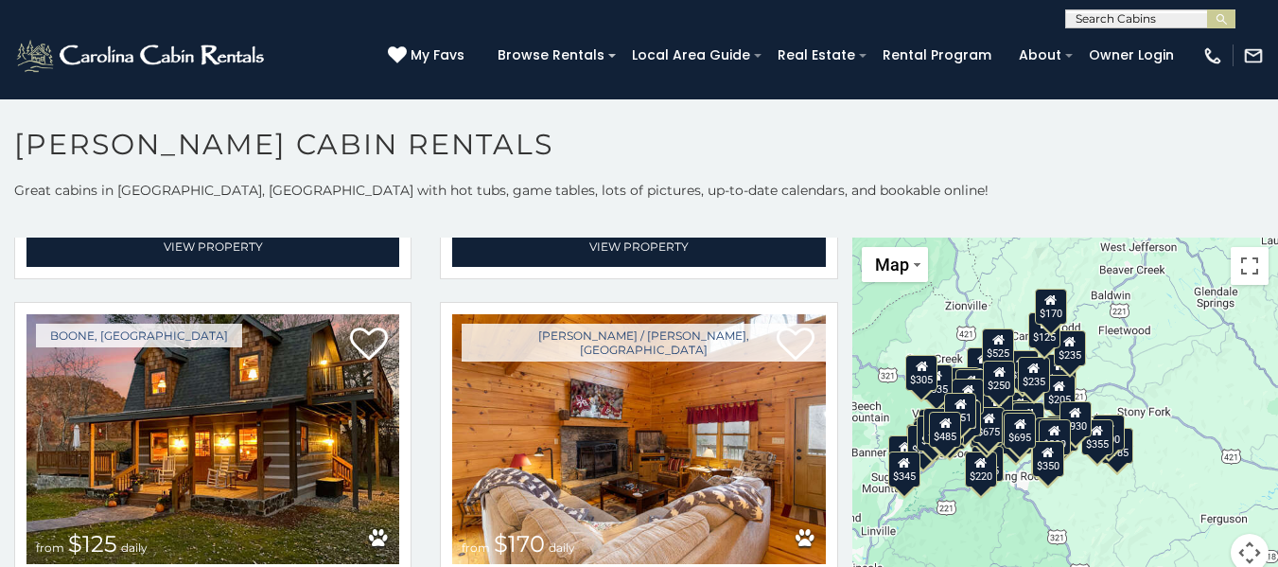
drag, startPoint x: 1175, startPoint y: 378, endPoint x: 1143, endPoint y: 375, distance: 31.4
click at [1143, 375] on div "$315 $355 $349 $480 $525 $635 $675 $930 $210 $225 $255 $299 $299 $305 $320 $325…" at bounding box center [1065, 415] width 426 height 357
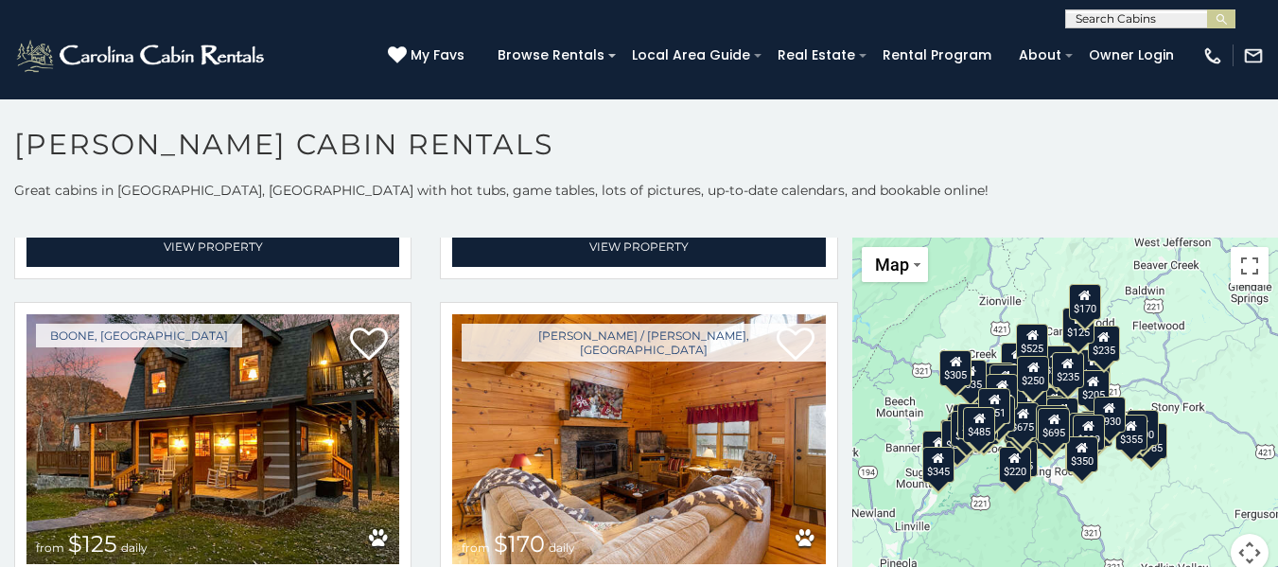
click at [1206, 365] on div "$315 $355 $349 $480 $525 $635 $675 $930 $210 $225 $255 $299 $299 $305 $320 $325…" at bounding box center [1065, 415] width 426 height 357
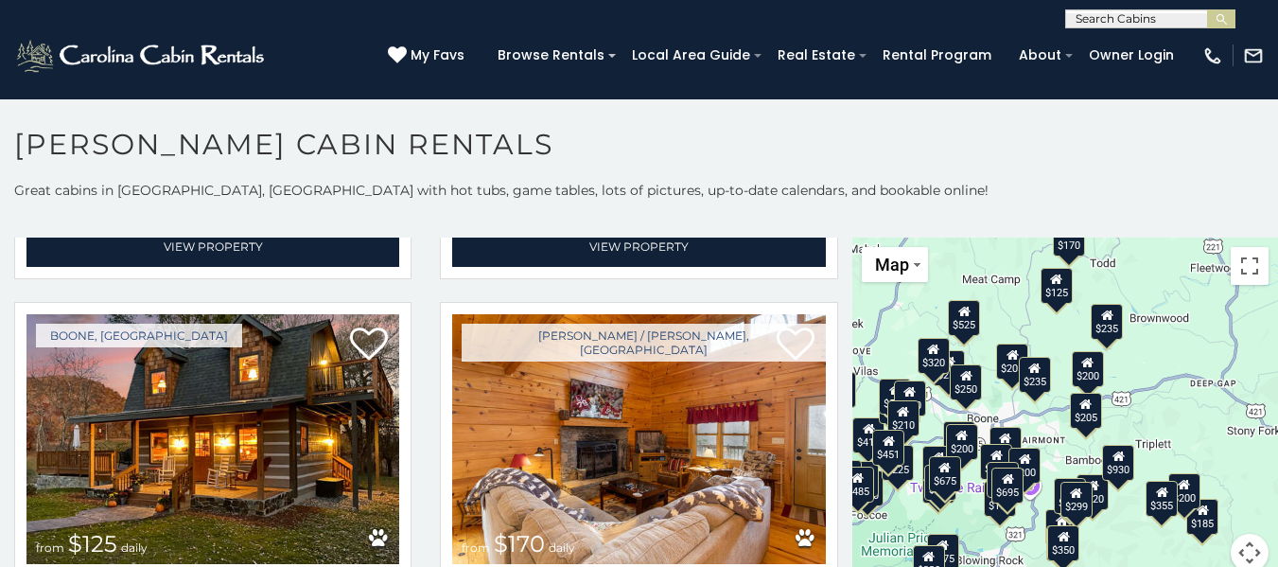
drag, startPoint x: 1178, startPoint y: 364, endPoint x: 1291, endPoint y: 342, distance: 115.6
click at [1277, 342] on html "**********" at bounding box center [639, 426] width 1278 height 853
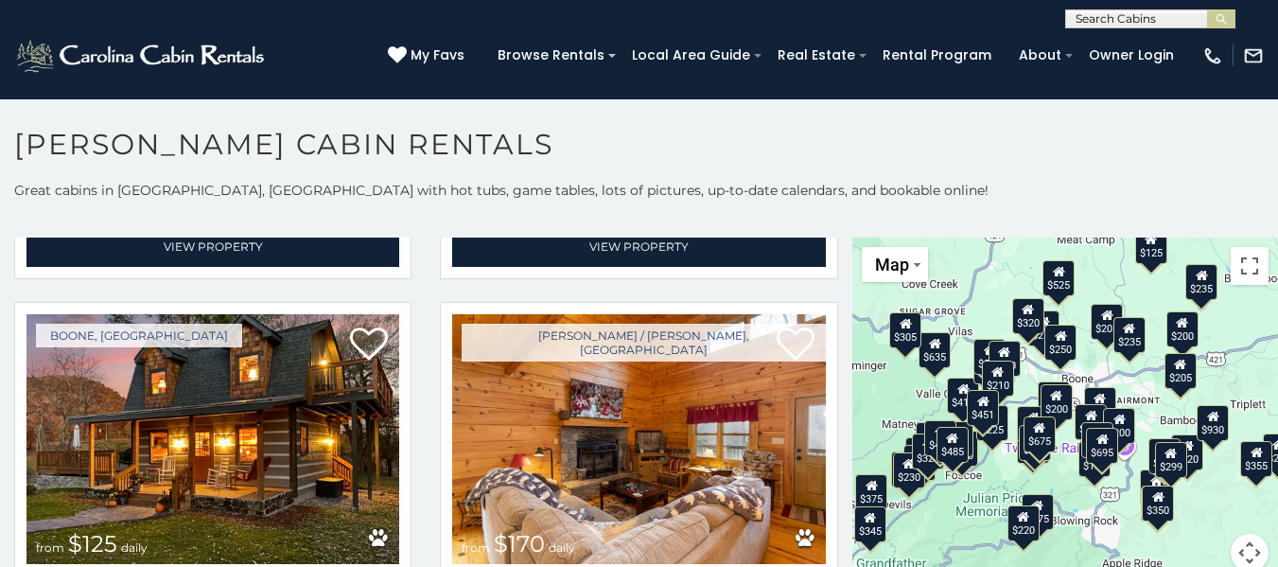
drag, startPoint x: 1170, startPoint y: 358, endPoint x: 1268, endPoint y: 325, distance: 103.8
click at [1268, 325] on div "**********" at bounding box center [639, 379] width 1278 height 396
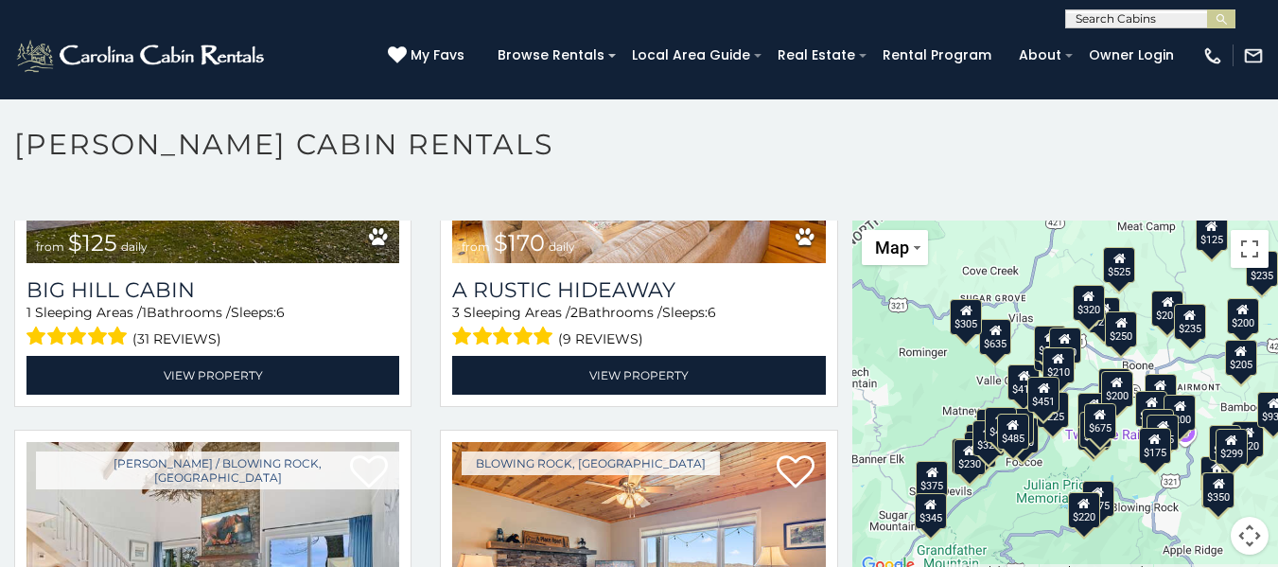
scroll to position [10, 0]
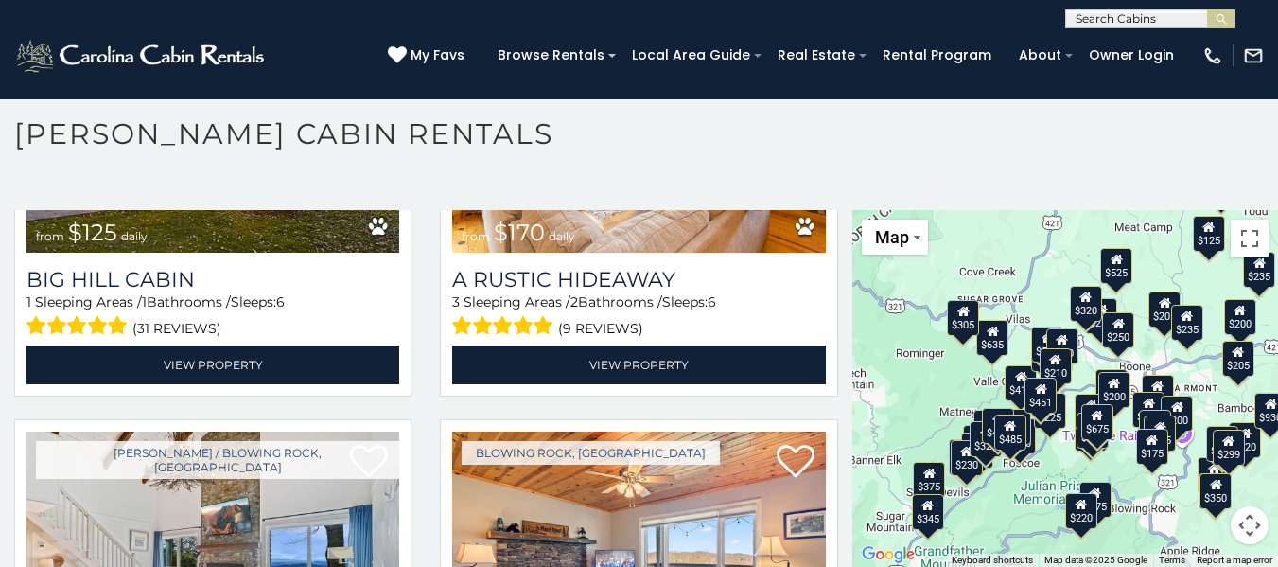
drag, startPoint x: 918, startPoint y: 379, endPoint x: 975, endPoint y: 368, distance: 57.9
click at [975, 368] on div "$315 $355 $349 $480 $525 $635 $675 $930 $210 $225 $255 $299 $299 $305 $320 $325…" at bounding box center [1065, 388] width 426 height 357
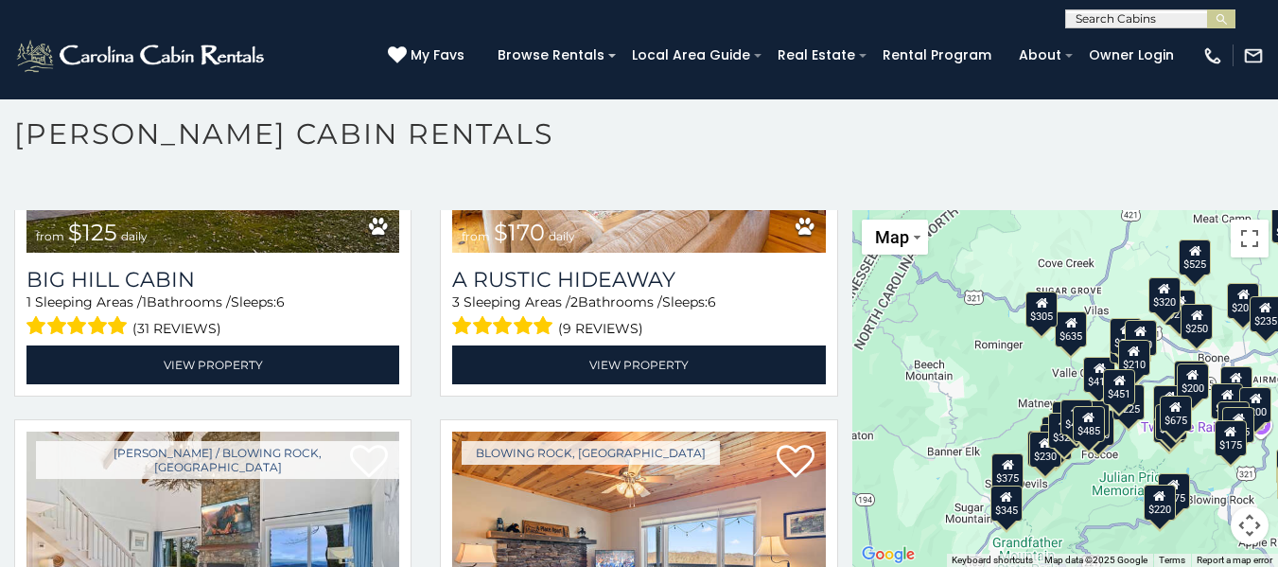
drag, startPoint x: 902, startPoint y: 366, endPoint x: 984, endPoint y: 358, distance: 81.7
click at [984, 358] on div "$315 $355 $349 $480 $525 $635 $675 $930 $210 $225 $255 $299 $299 $305 $320 $325…" at bounding box center [1065, 388] width 426 height 357
click at [973, 349] on div "$315 $355 $349 $480 $525 $635 $675 $930 $210 $225 $255 $299 $299 $305 $320 $325…" at bounding box center [1065, 388] width 426 height 357
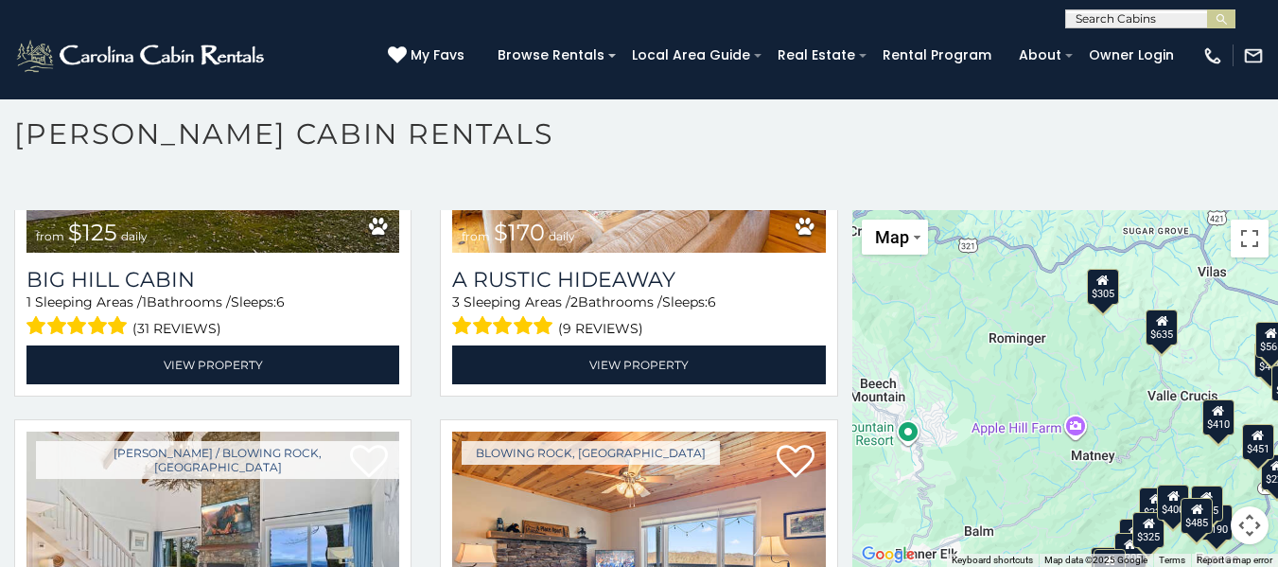
click at [956, 362] on div "$315 $355 $349 $480 $525 $635 $675 $930 $210 $225 $255 $299 $299 $305 $320 $325…" at bounding box center [1065, 388] width 426 height 357
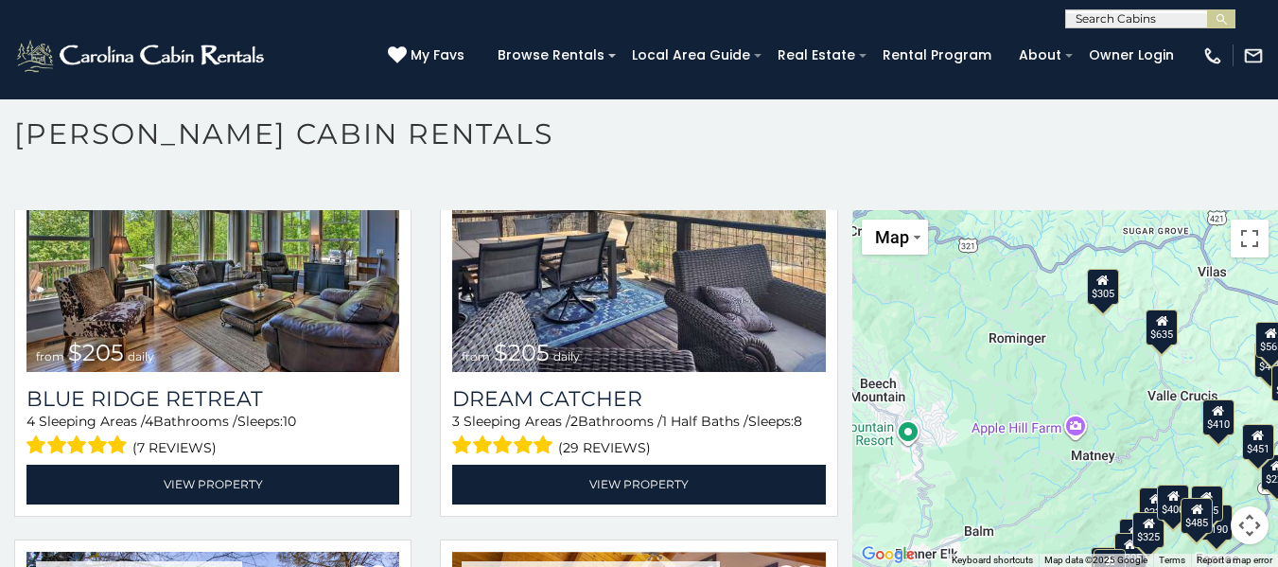
scroll to position [10673, 0]
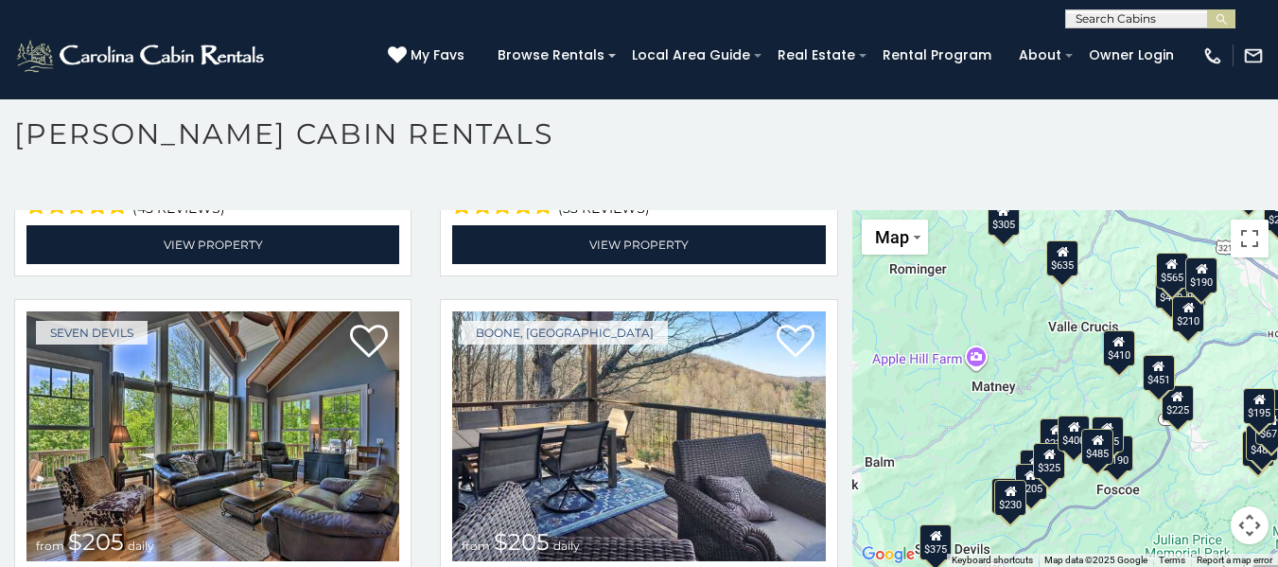
drag, startPoint x: 1001, startPoint y: 384, endPoint x: 898, endPoint y: 313, distance: 125.1
click at [898, 313] on div "$315 $355 $349 $480 $525 $635 $675 $930 $210 $225 $255 $299 $299 $305 $320 $325…" at bounding box center [1065, 388] width 426 height 357
click at [912, 316] on div "$315 $355 $349 $480 $525 $635 $675 $930 $210 $225 $255 $299 $299 $305 $320 $325…" at bounding box center [1065, 388] width 426 height 357
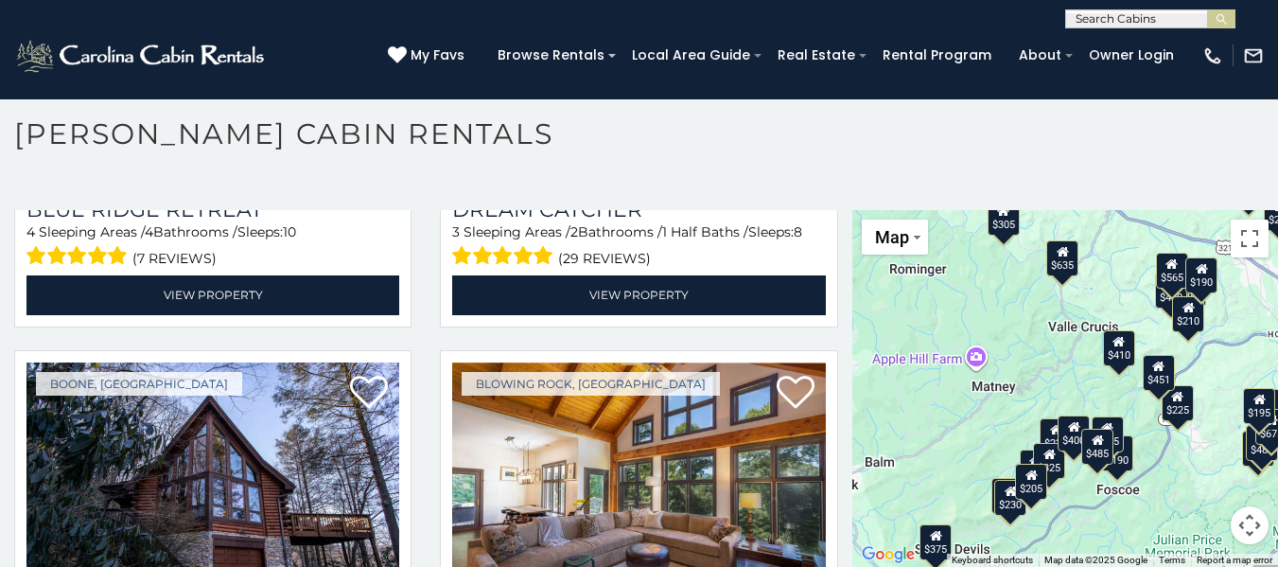
drag, startPoint x: 1075, startPoint y: 409, endPoint x: 861, endPoint y: 271, distance: 255.3
click at [862, 271] on div "$315 $355 $349 $480 $525 $635 $675 $930 $210 $225 $255 $299 $299 $305 $320 $325…" at bounding box center [1065, 388] width 426 height 357
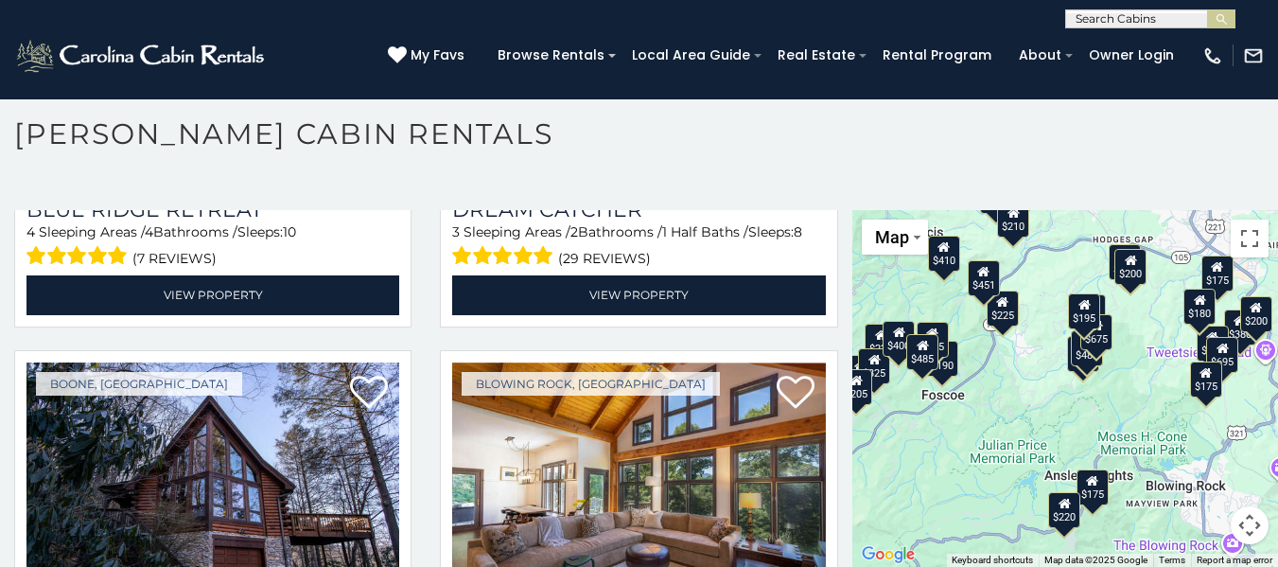
drag, startPoint x: 1196, startPoint y: 378, endPoint x: 1021, endPoint y: 284, distance: 198.9
click at [1021, 284] on div "$315 $355 $349 $480 $525 $635 $675 $930 $210 $225 $255 $299 $299 $305 $320 $325…" at bounding box center [1065, 388] width 426 height 357
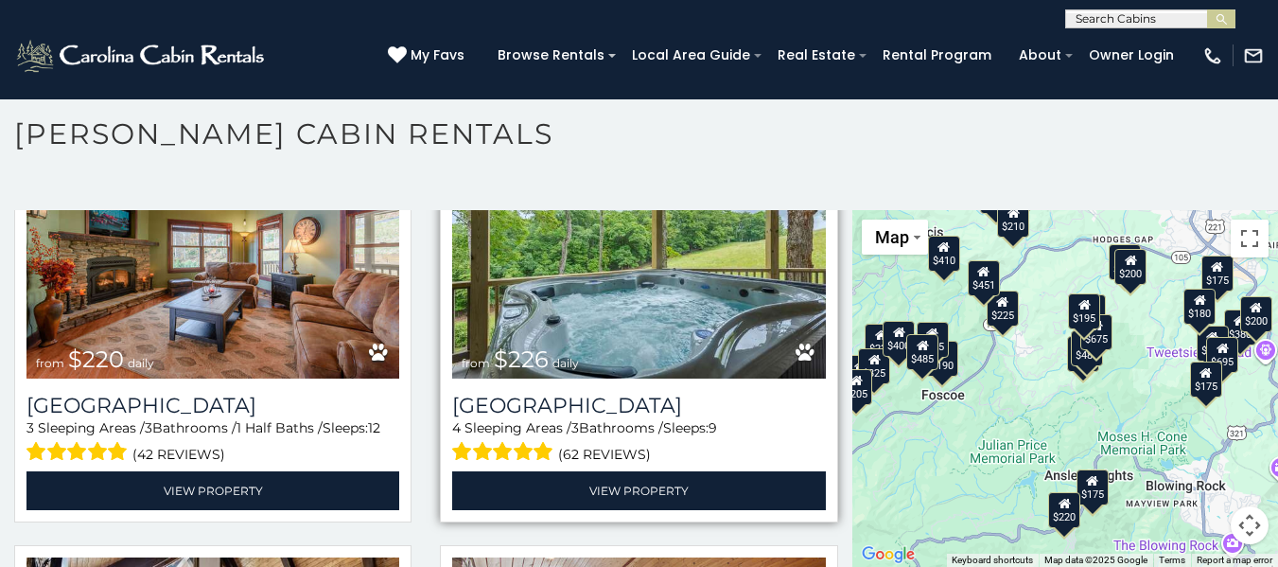
scroll to position [11808, 0]
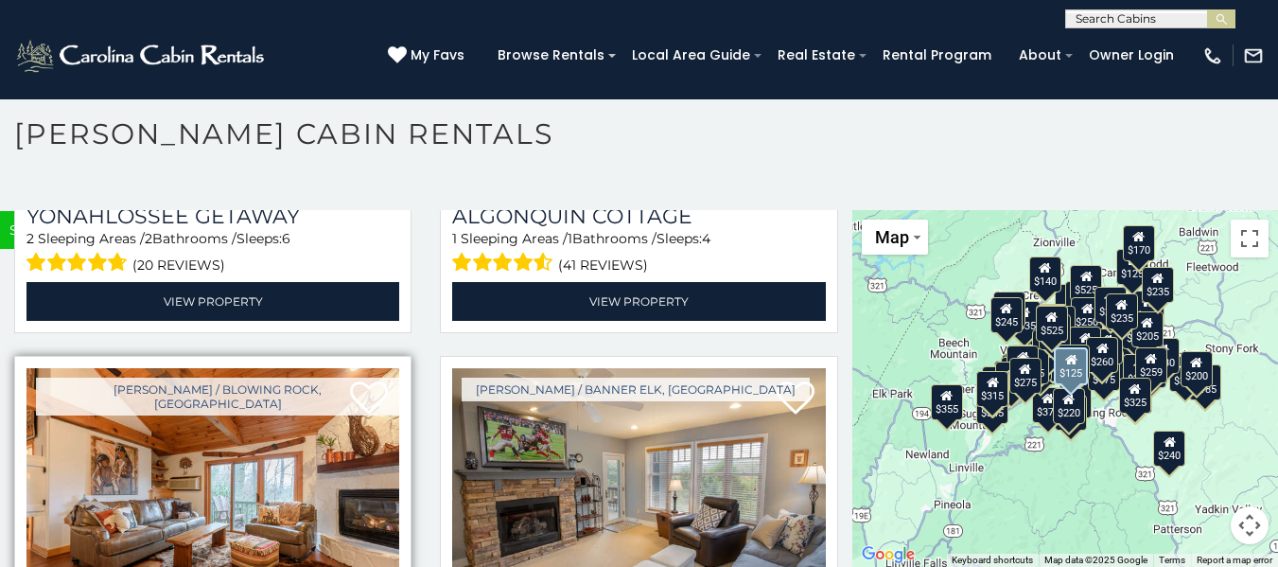
scroll to position [18743, 0]
